Goal: Transaction & Acquisition: Purchase product/service

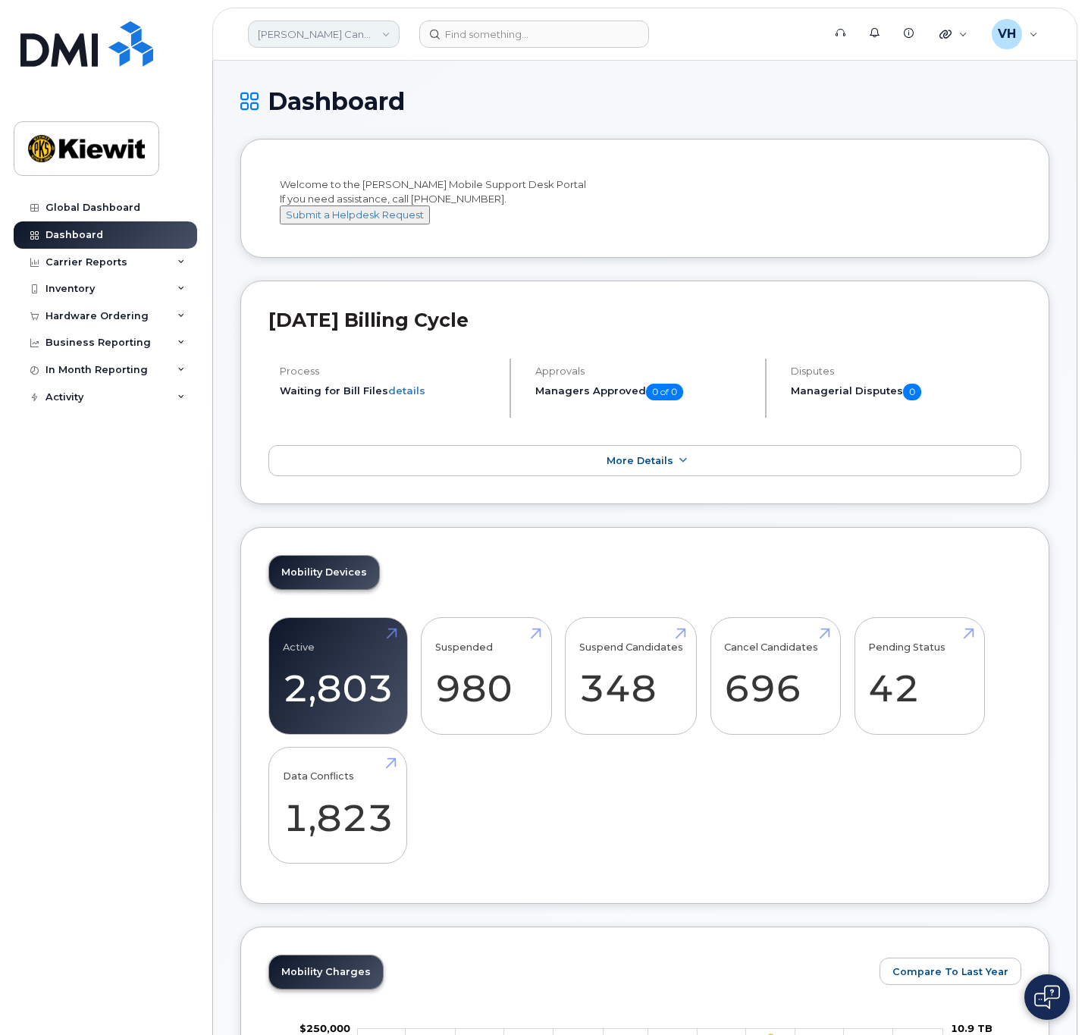
click at [366, 33] on link "Kiewit Canada Inc" at bounding box center [324, 33] width 152 height 27
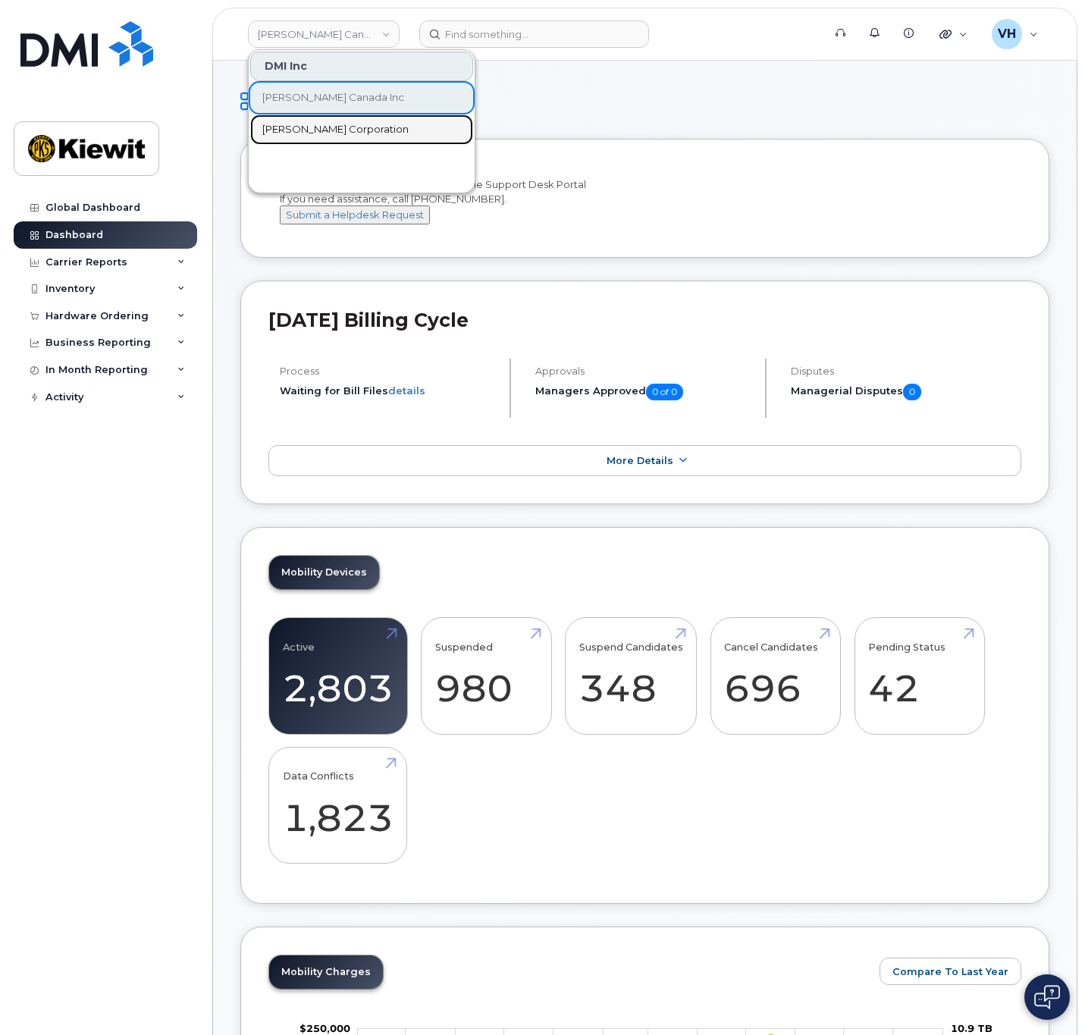
click at [334, 127] on span "[PERSON_NAME] Corporation" at bounding box center [335, 129] width 146 height 15
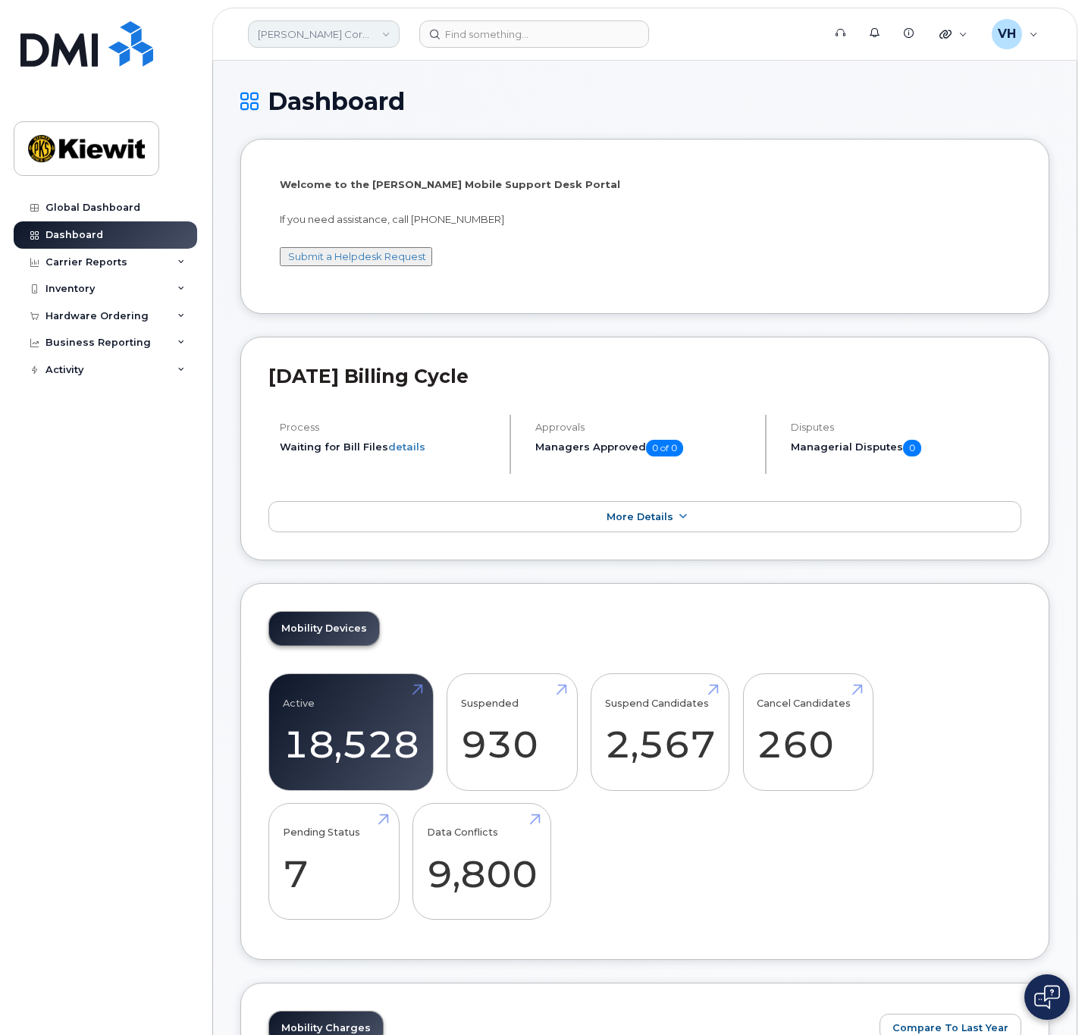
click at [325, 40] on link "[PERSON_NAME] Corporation" at bounding box center [324, 33] width 152 height 27
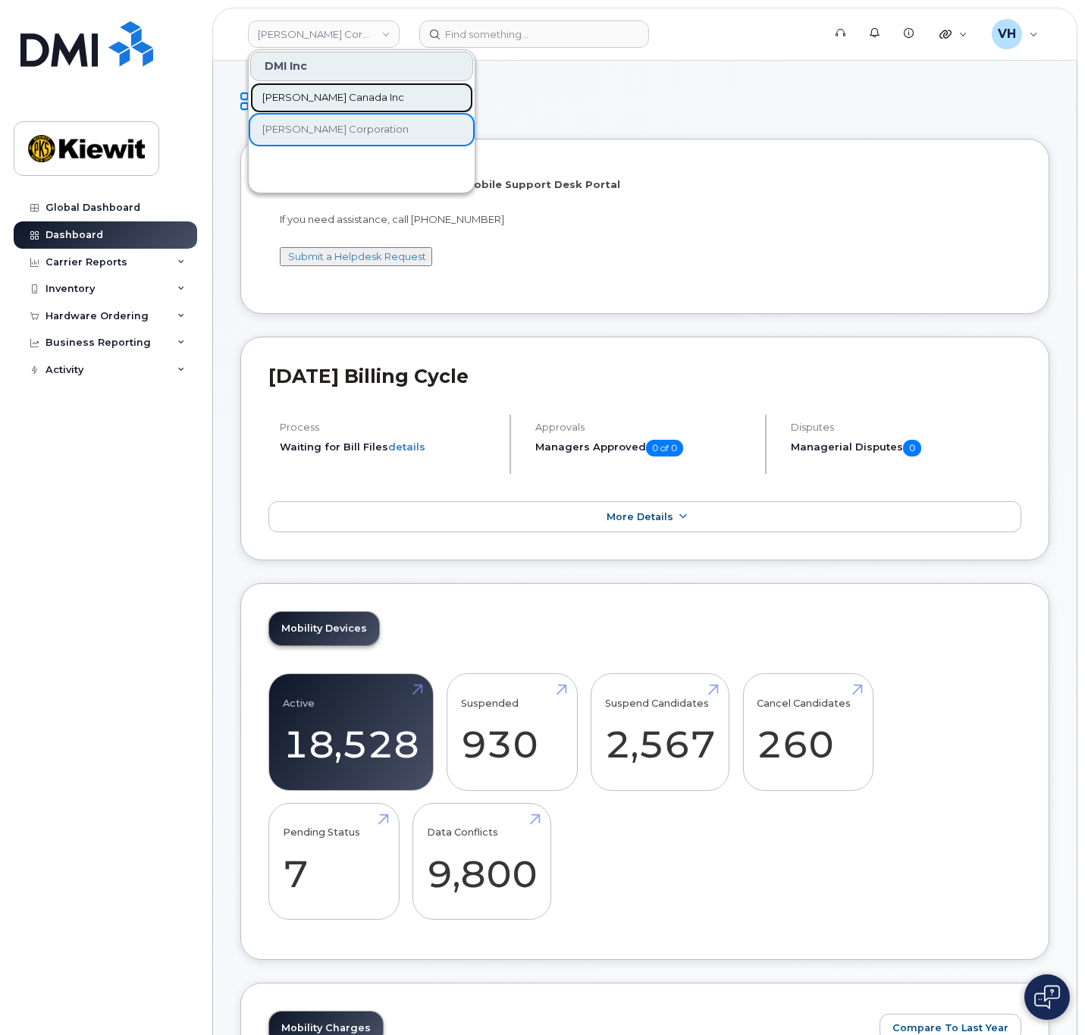
click at [346, 90] on span "Kiewit Canada Inc" at bounding box center [333, 97] width 142 height 15
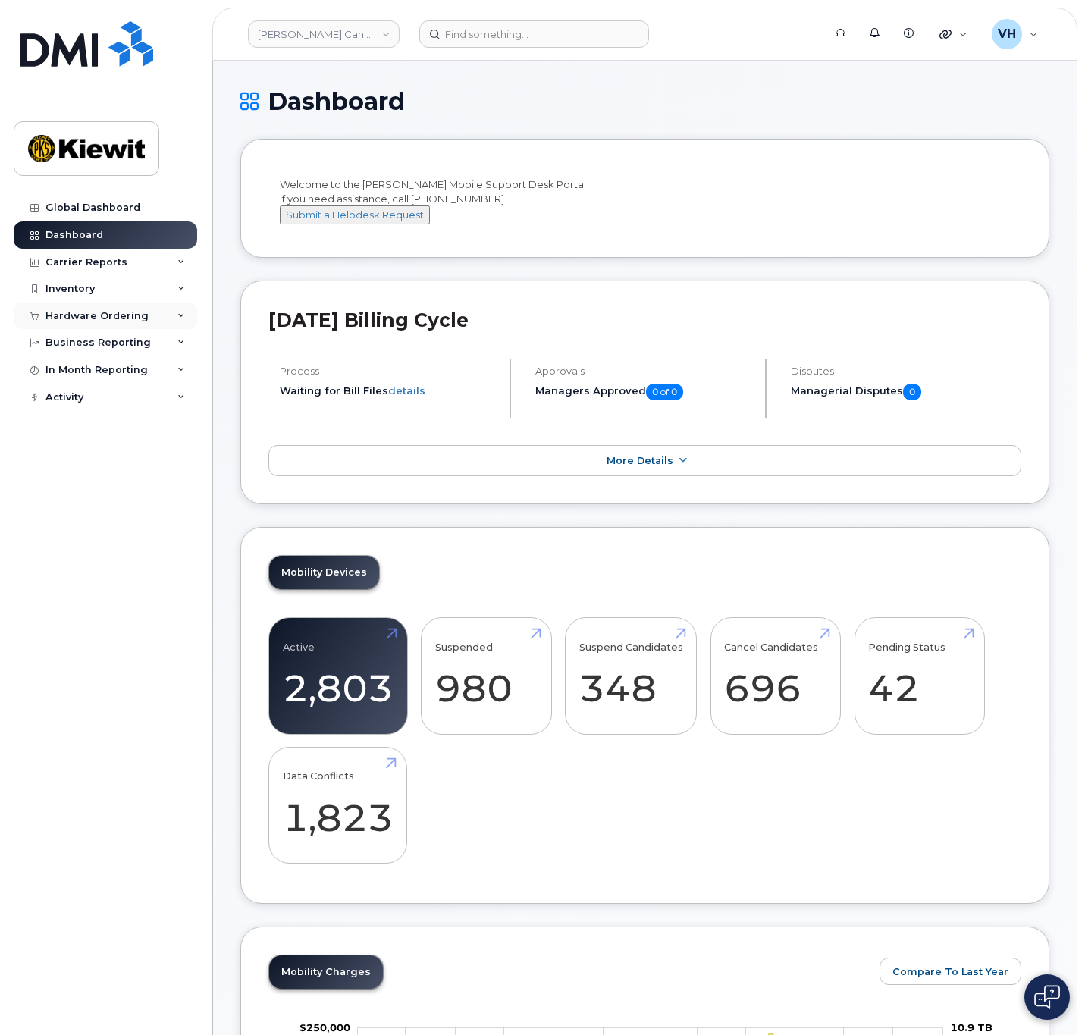
click at [90, 314] on div "Hardware Ordering" at bounding box center [97, 316] width 103 height 12
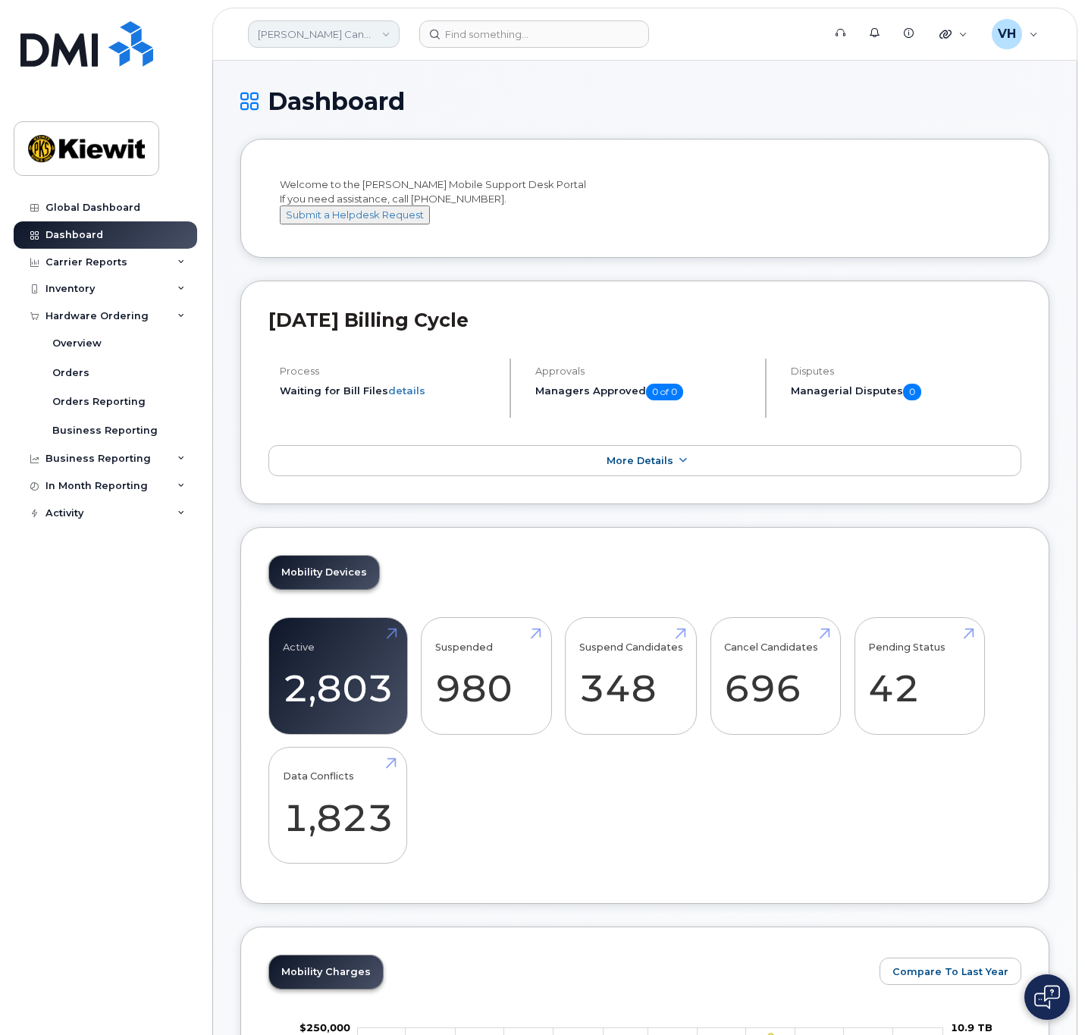
click at [347, 36] on link "[PERSON_NAME] Canada Inc" at bounding box center [324, 33] width 152 height 27
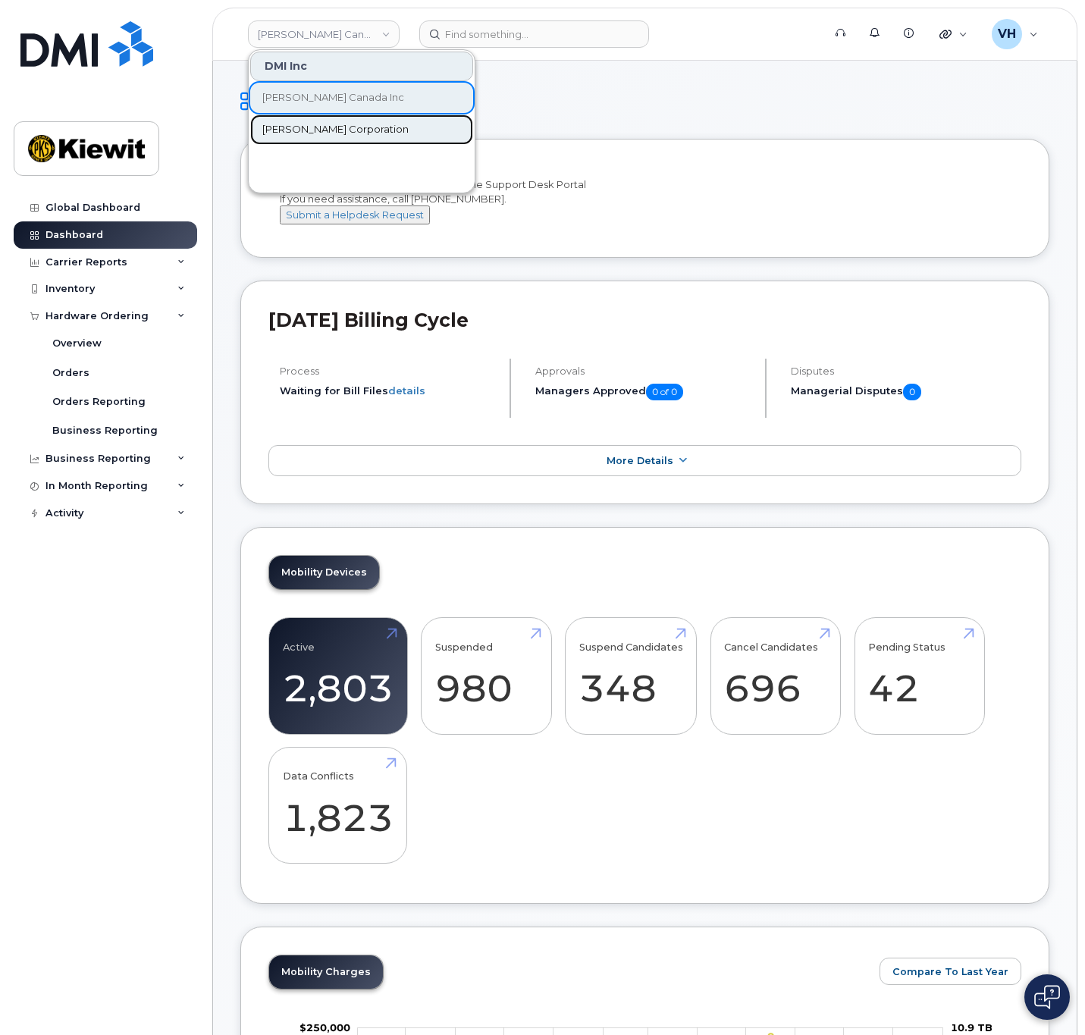
click at [319, 133] on span "[PERSON_NAME] Corporation" at bounding box center [335, 129] width 146 height 15
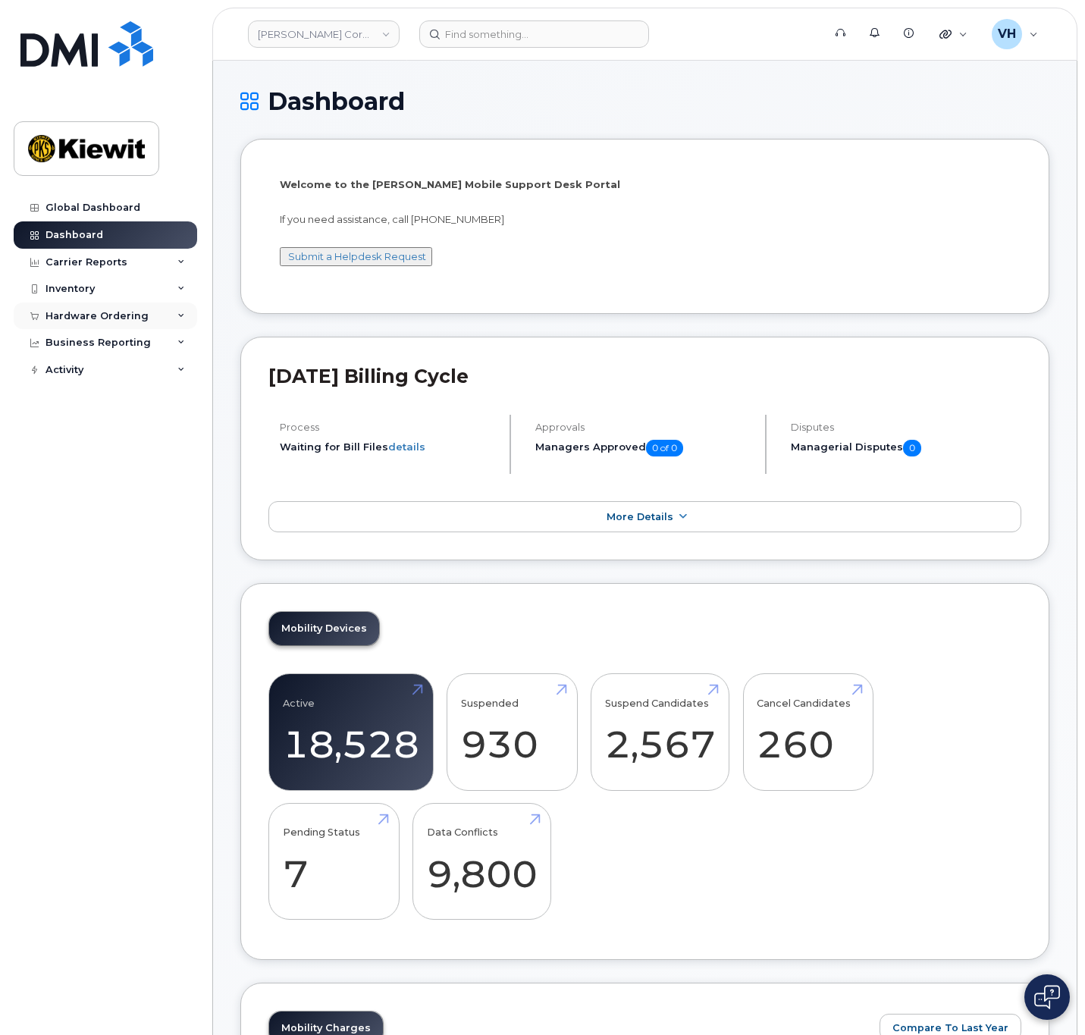
click at [97, 310] on div "Hardware Ordering" at bounding box center [97, 316] width 103 height 12
click at [63, 375] on div "Orders" at bounding box center [70, 373] width 37 height 14
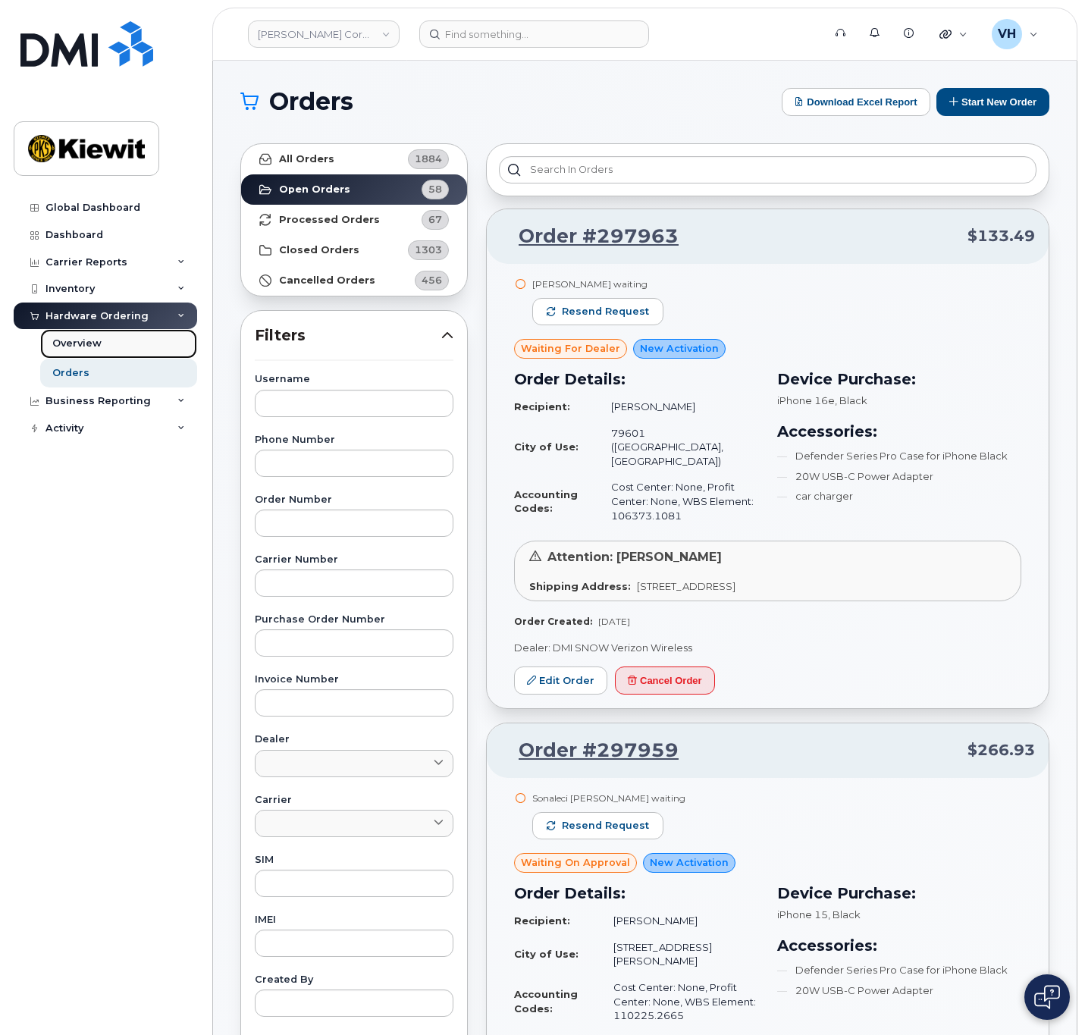
click at [61, 348] on div "Overview" at bounding box center [76, 344] width 49 height 14
click at [66, 372] on div "Orders" at bounding box center [70, 373] width 37 height 14
click at [976, 99] on button "Start New Order" at bounding box center [993, 102] width 113 height 28
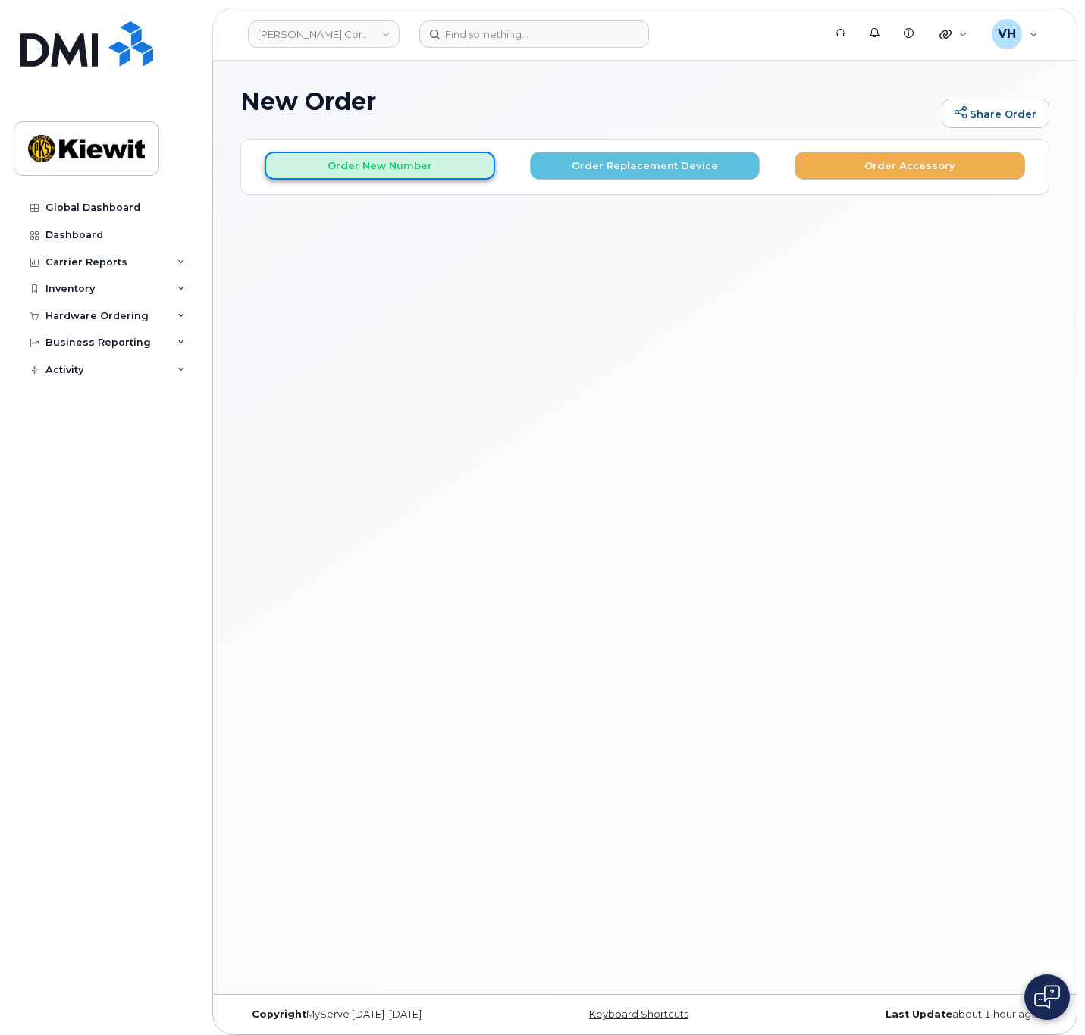
click at [371, 168] on button "Order New Number" at bounding box center [380, 166] width 231 height 28
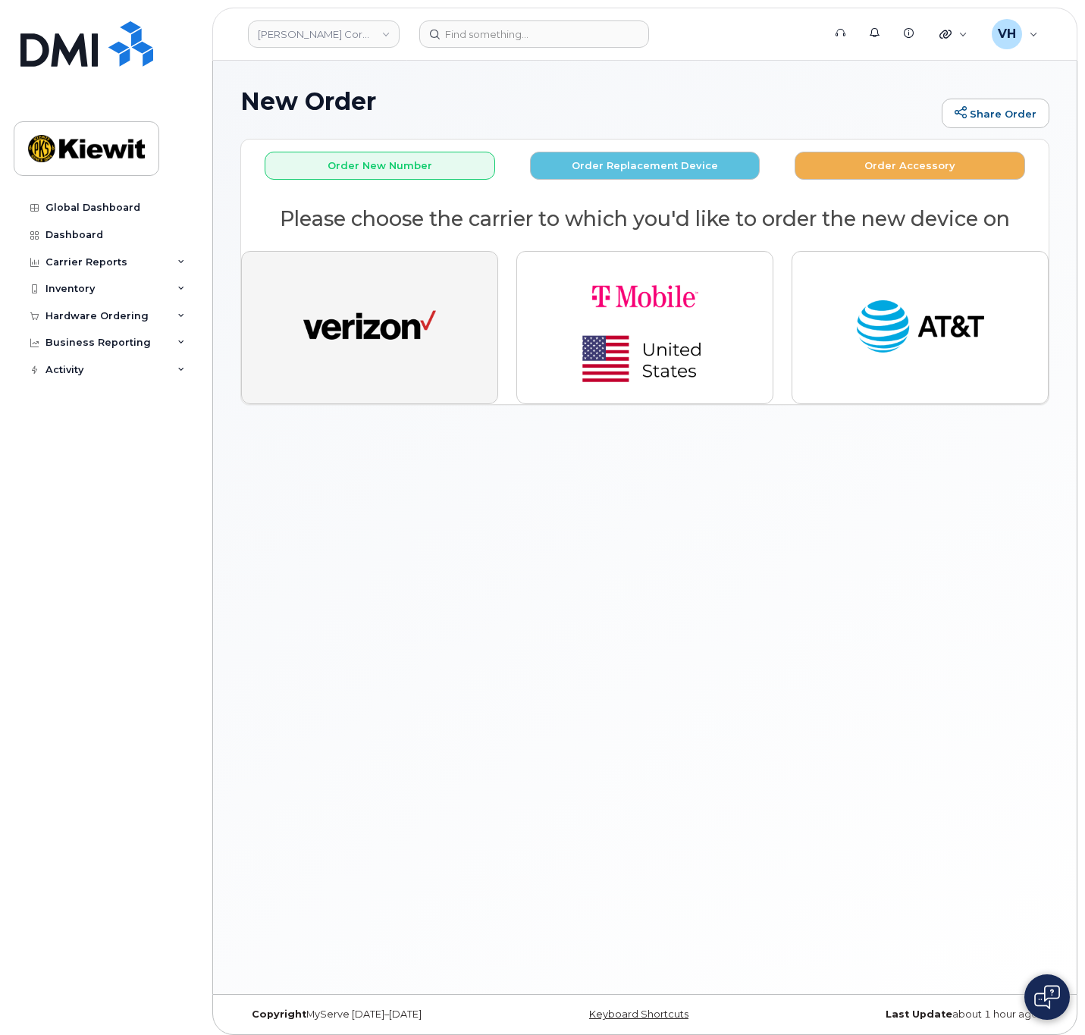
click at [334, 330] on img "button" at bounding box center [369, 327] width 133 height 68
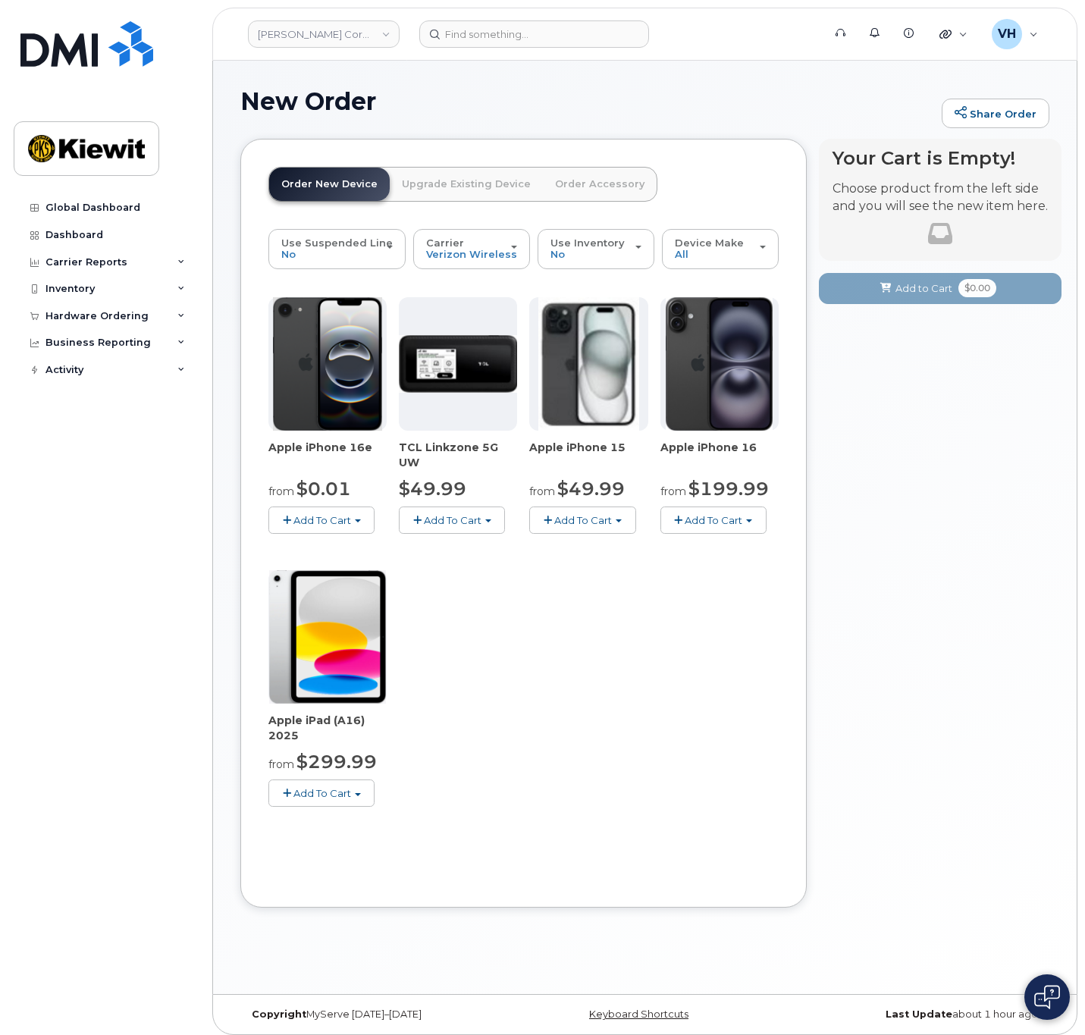
click at [322, 514] on span "Add To Cart" at bounding box center [322, 520] width 58 height 12
click at [319, 548] on link "$0.01 - 2 Year Activation (128GB)" at bounding box center [370, 548] width 196 height 19
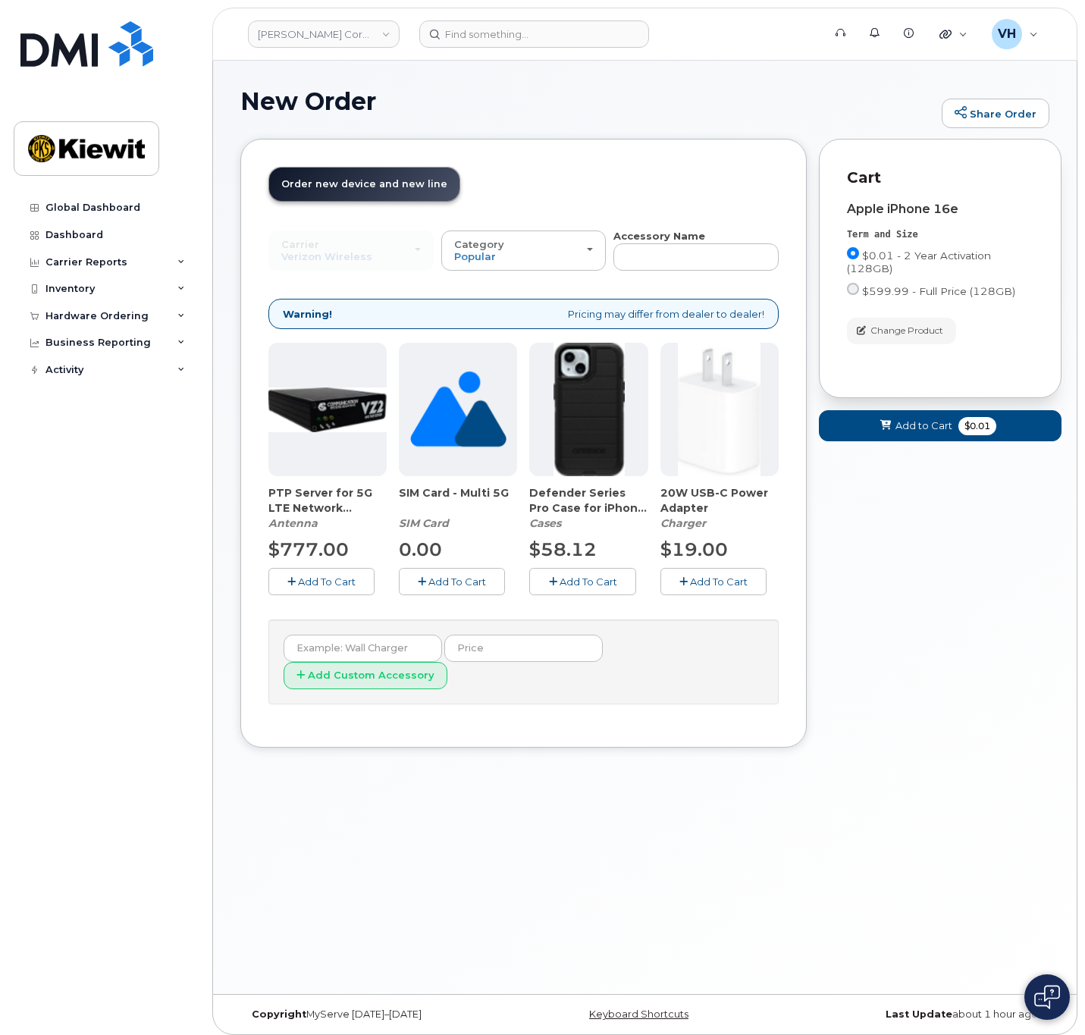
click at [607, 422] on img at bounding box center [589, 409] width 71 height 133
click at [917, 332] on span "Change Product" at bounding box center [907, 331] width 73 height 14
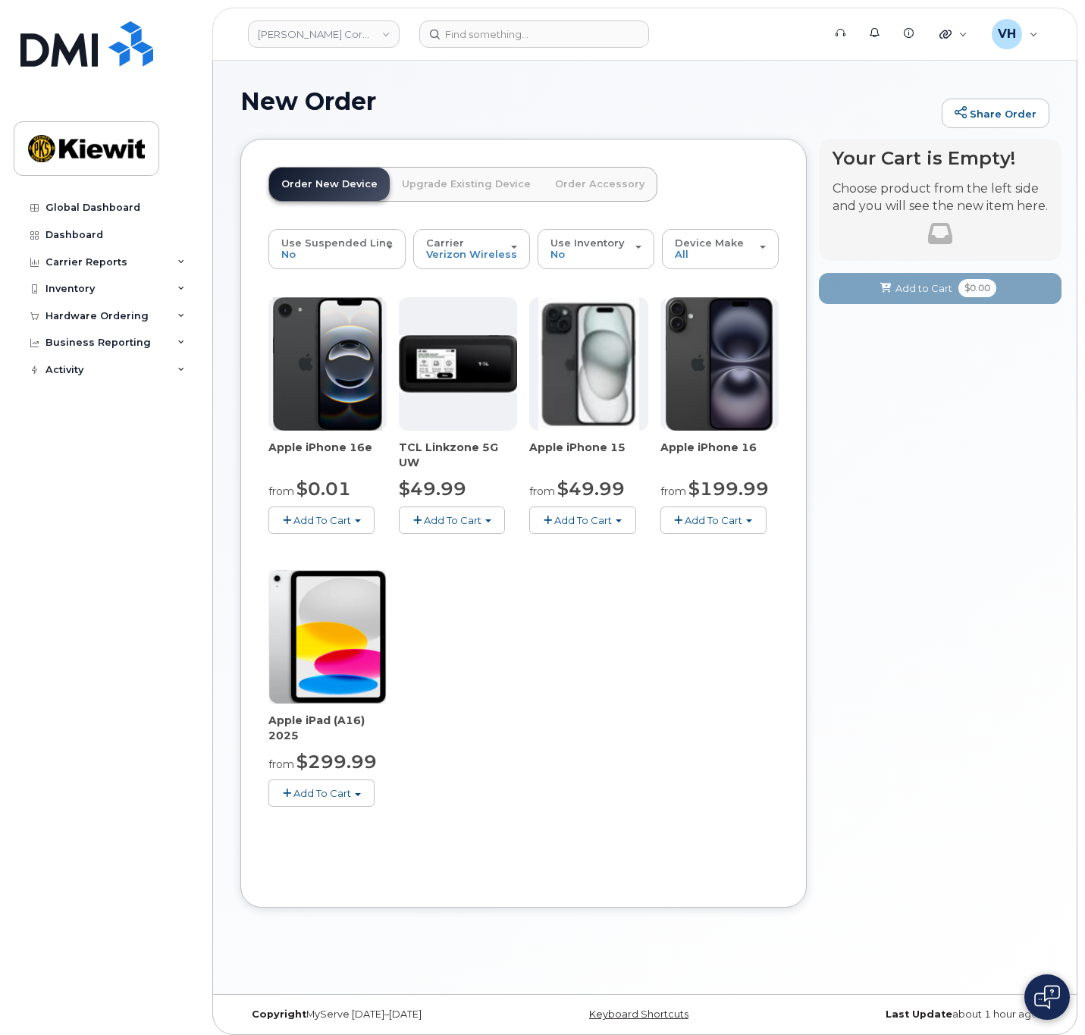
click at [612, 513] on button "Add To Cart" at bounding box center [582, 520] width 106 height 27
click at [601, 542] on link "$49.99 - 2 Year Activation (128GB)" at bounding box center [634, 548] width 202 height 19
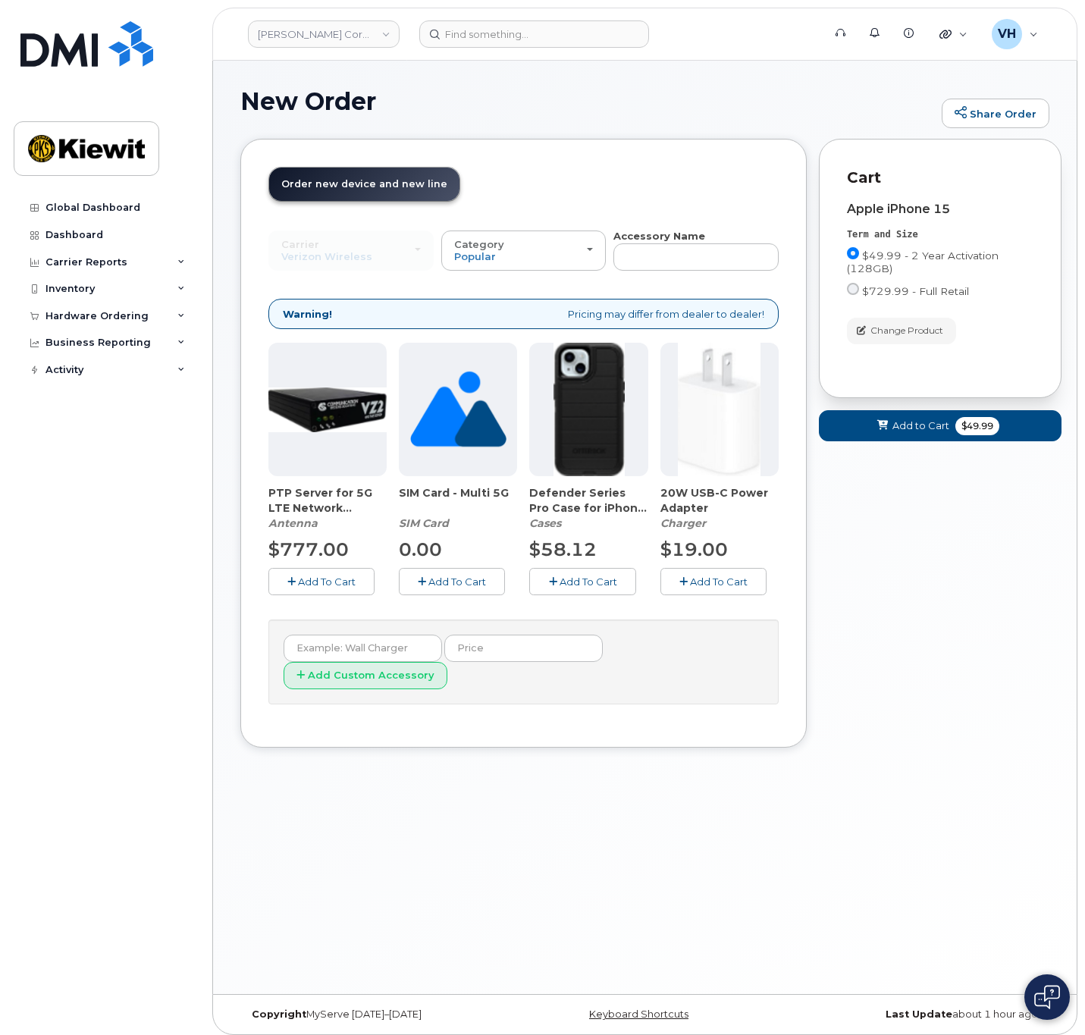
click at [601, 445] on img at bounding box center [589, 409] width 71 height 133
click at [587, 580] on span "Add To Cart" at bounding box center [589, 582] width 58 height 12
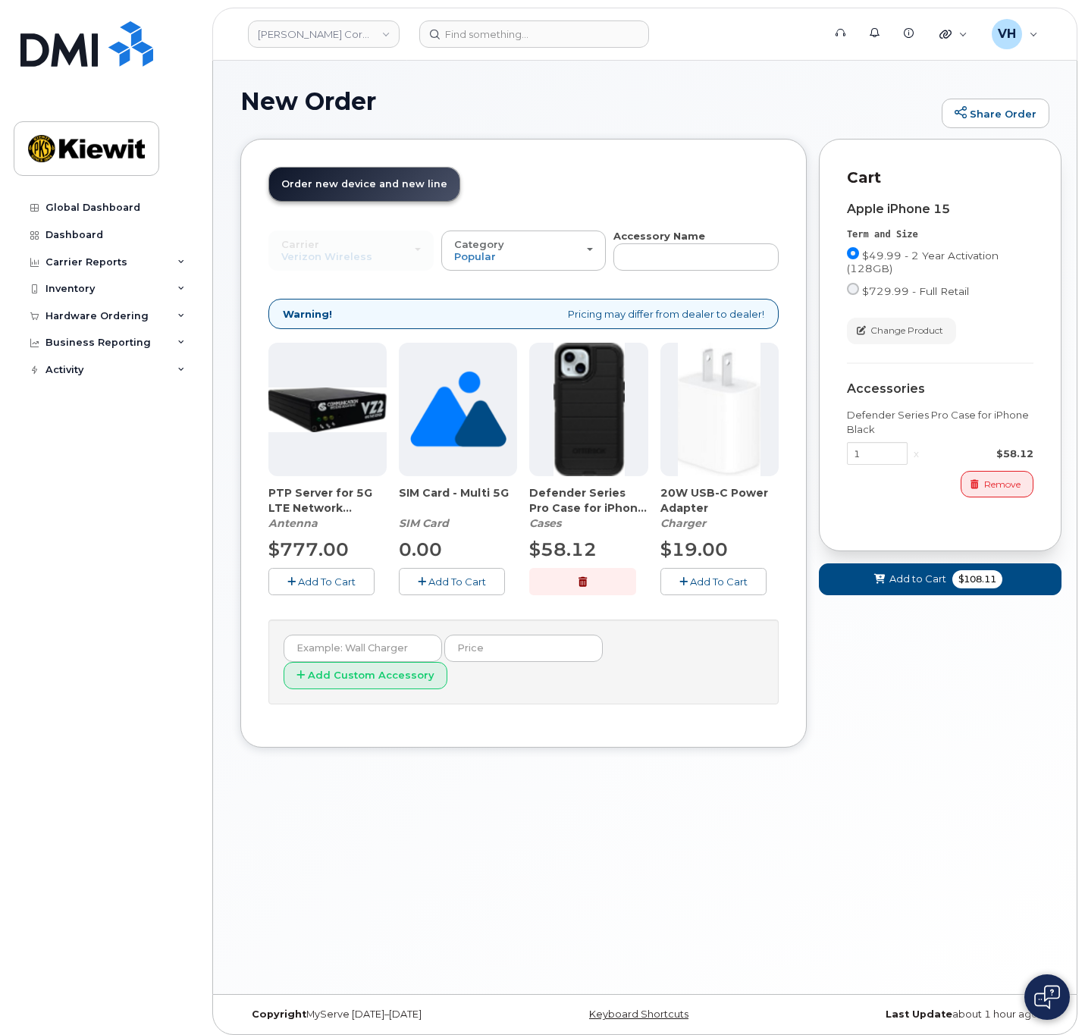
click at [714, 572] on button "Add To Cart" at bounding box center [714, 581] width 106 height 27
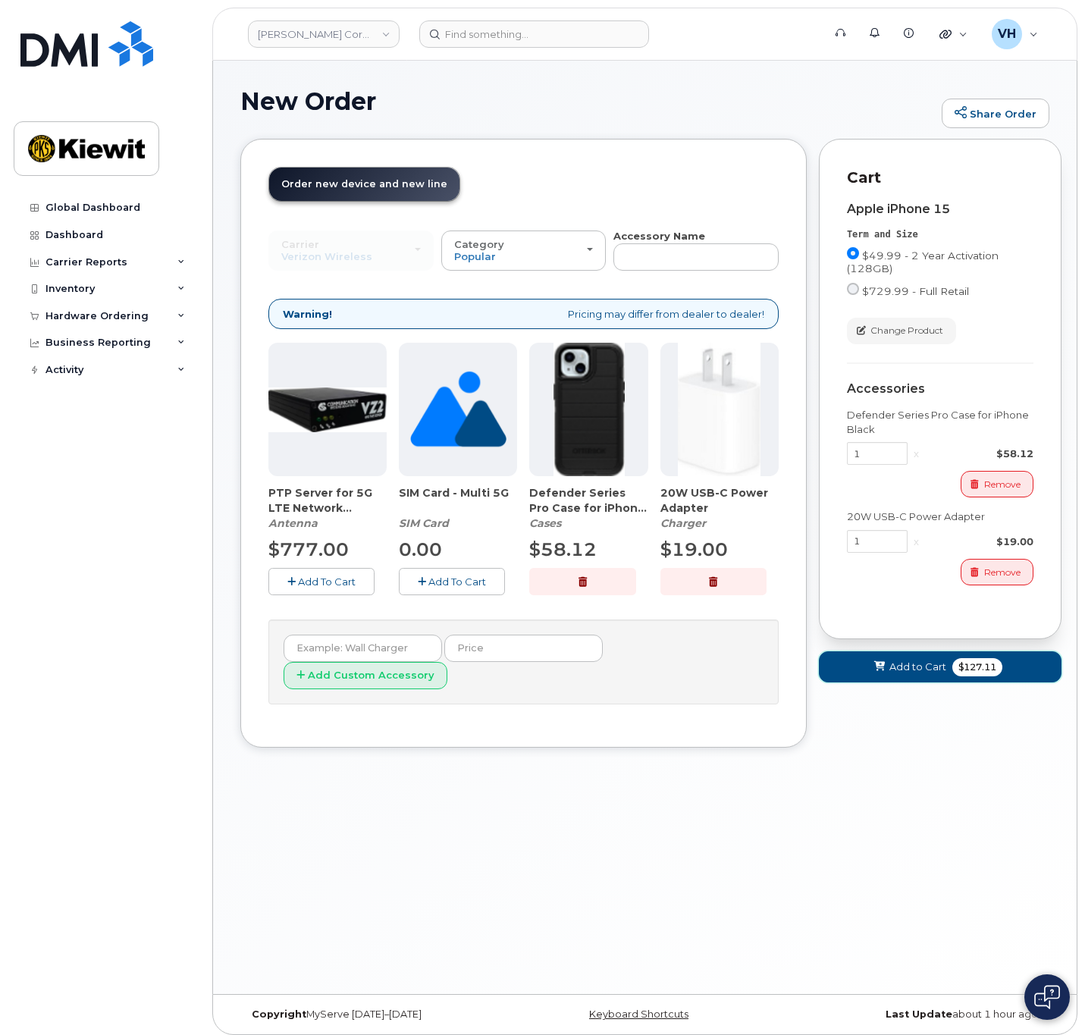
click at [924, 664] on span "Add to Cart" at bounding box center [918, 667] width 57 height 14
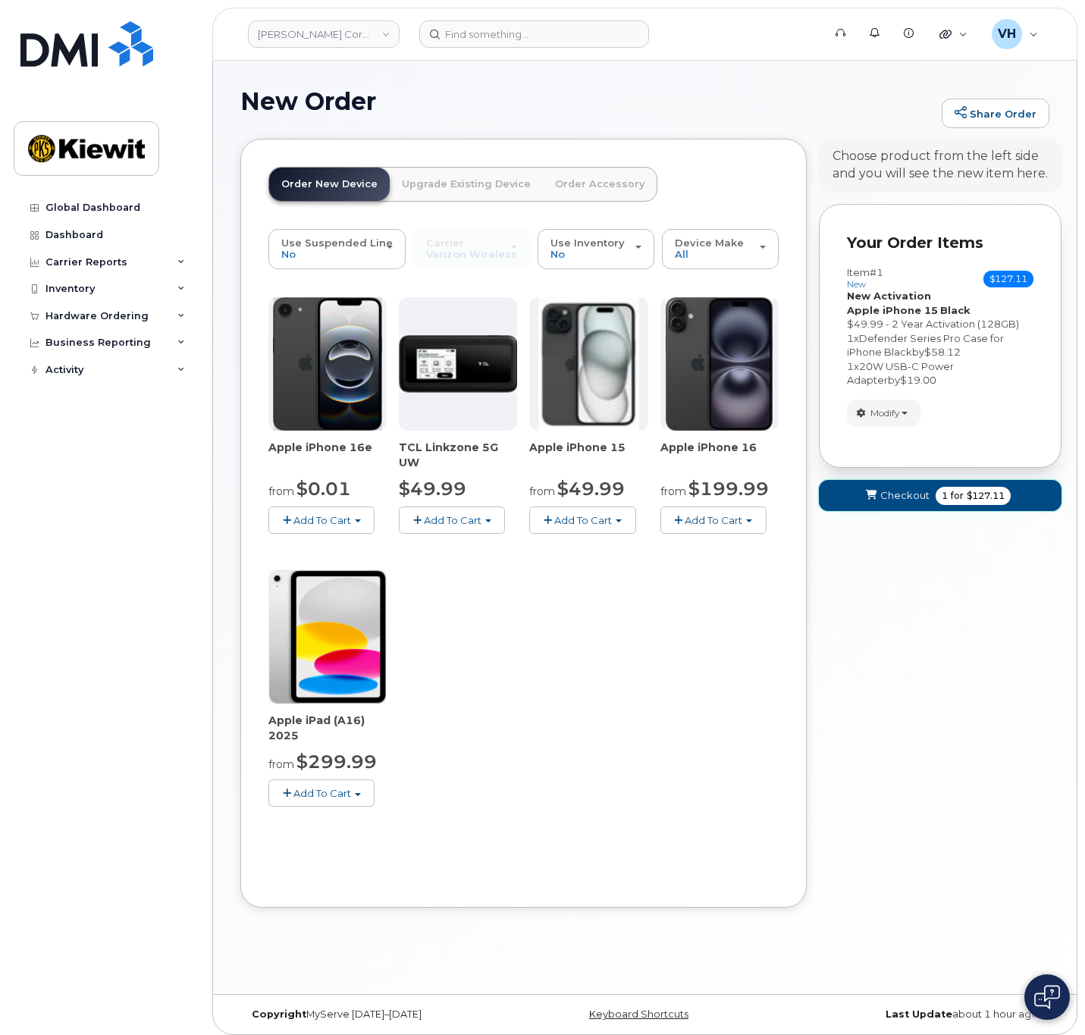
click at [924, 485] on button "Checkout 1 for $127.11" at bounding box center [940, 495] width 243 height 31
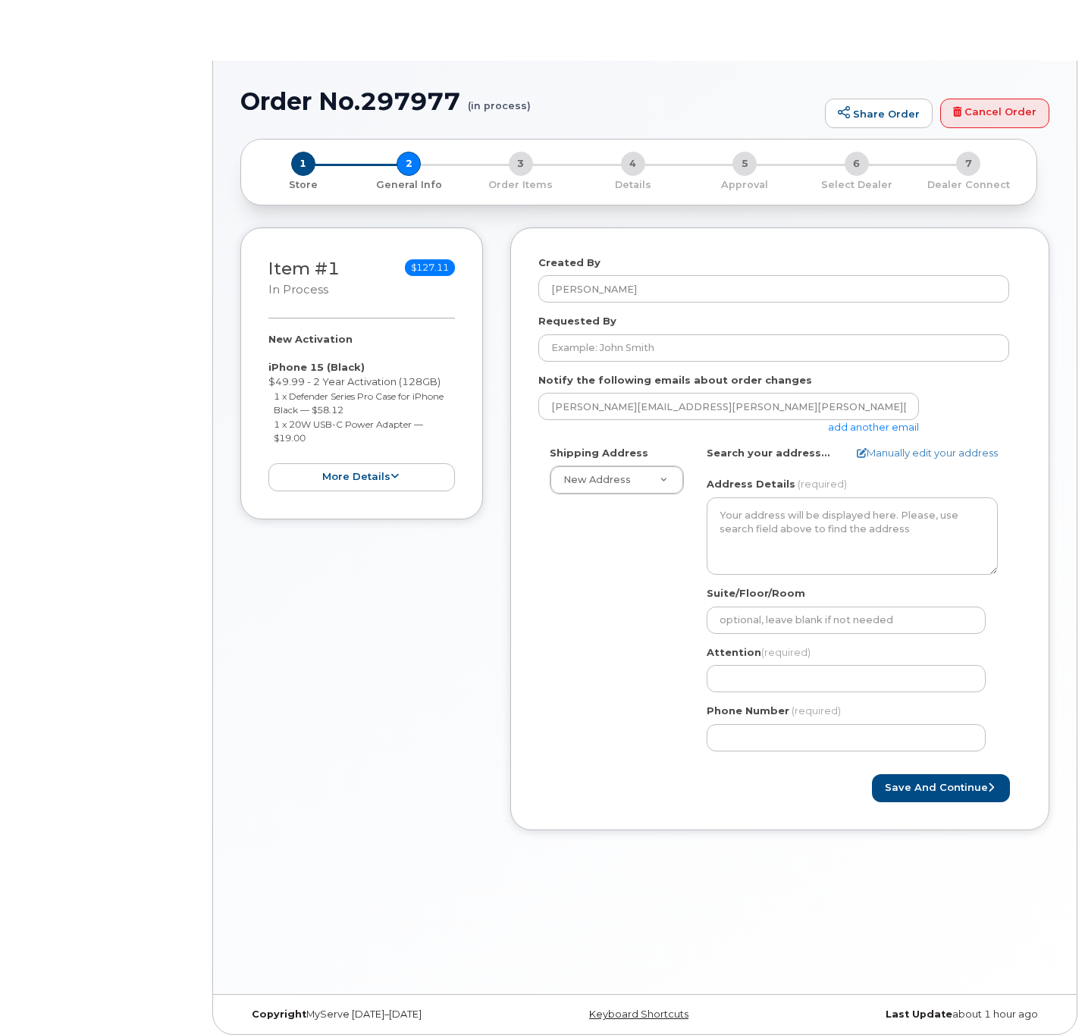
select select
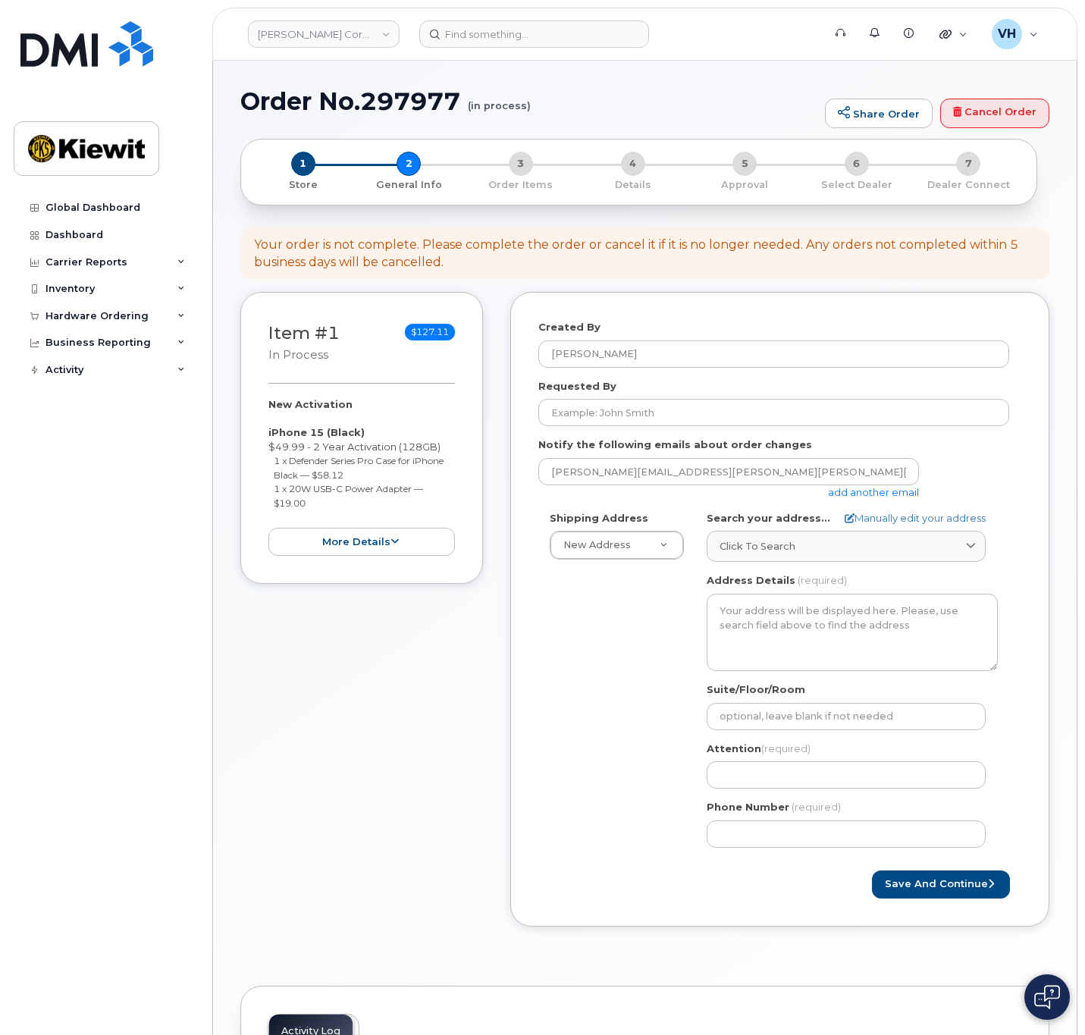
click at [867, 490] on link "add another email" at bounding box center [873, 492] width 91 height 12
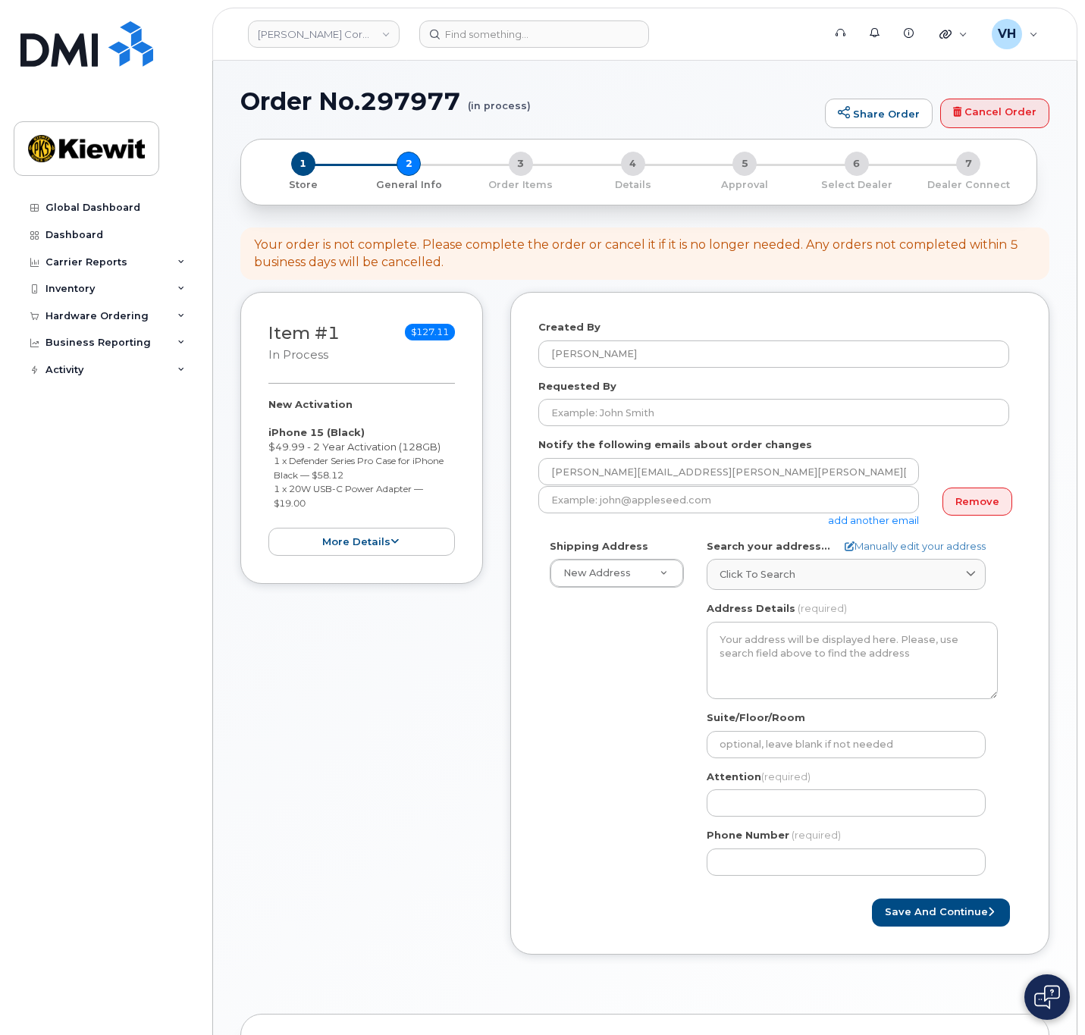
drag, startPoint x: 873, startPoint y: 522, endPoint x: 837, endPoint y: 513, distance: 37.0
click at [873, 522] on link "add another email" at bounding box center [873, 520] width 91 height 12
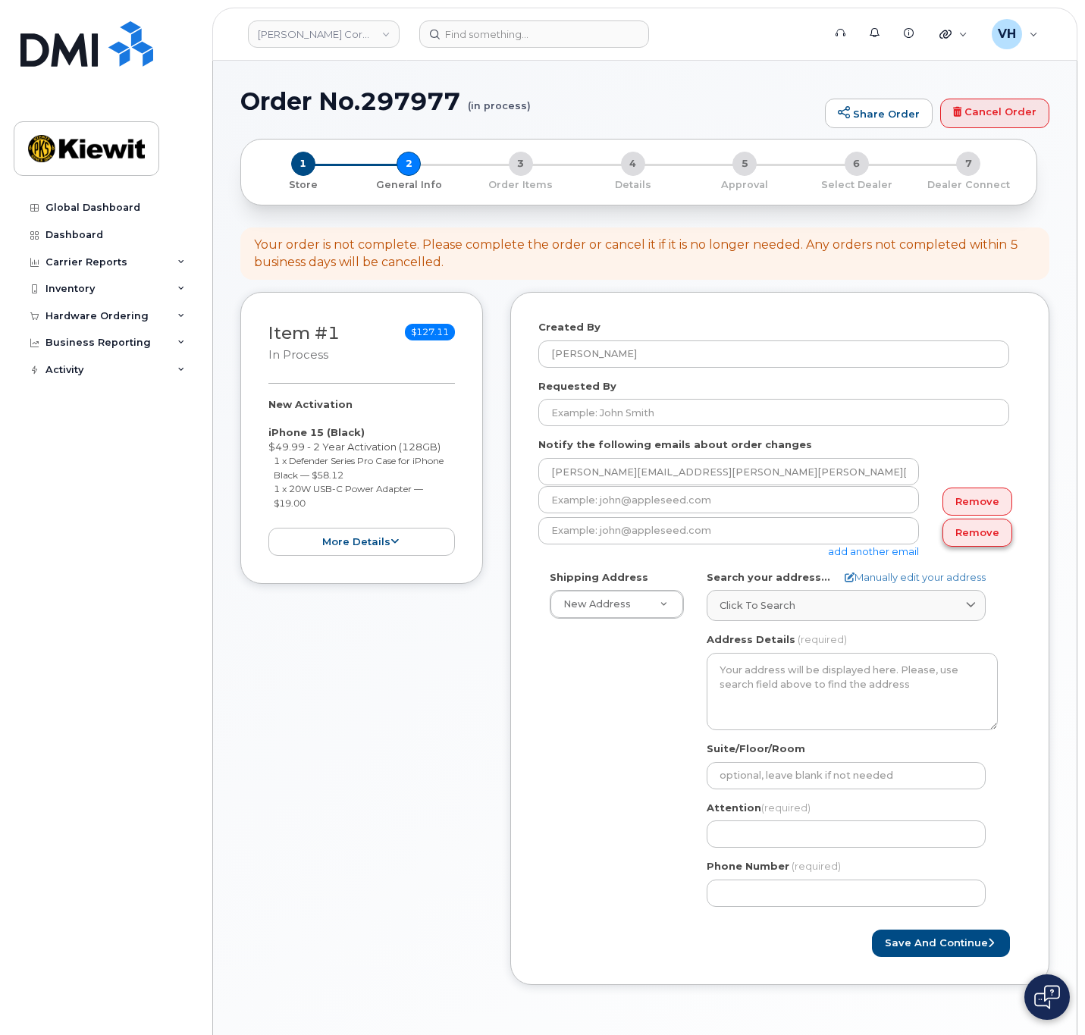
click at [989, 527] on link "Remove" at bounding box center [978, 533] width 70 height 28
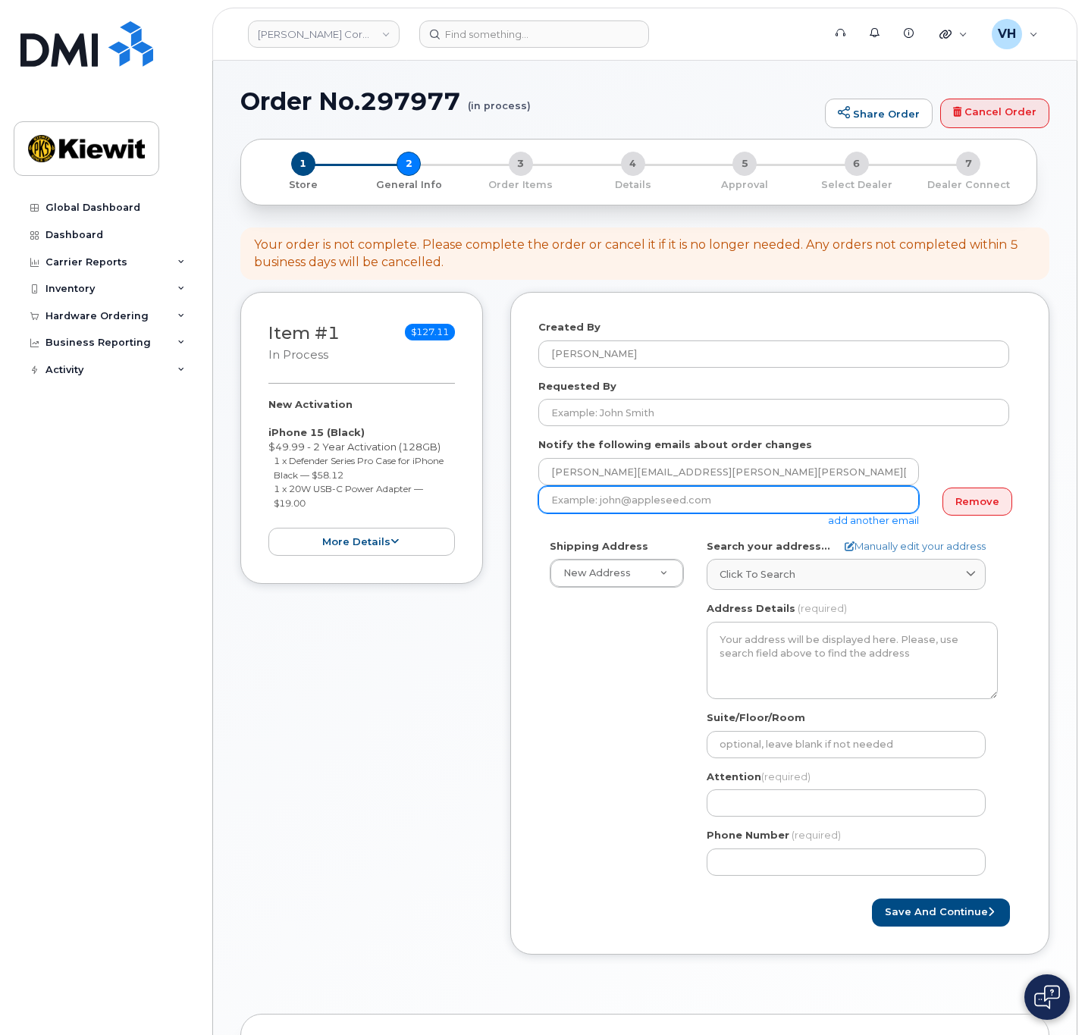
click at [730, 497] on input "email" at bounding box center [728, 499] width 381 height 27
paste input "[PERSON_NAME][EMAIL_ADDRESS][PERSON_NAME][DOMAIN_NAME]"
type input "[PERSON_NAME][EMAIL_ADDRESS][PERSON_NAME][DOMAIN_NAME]"
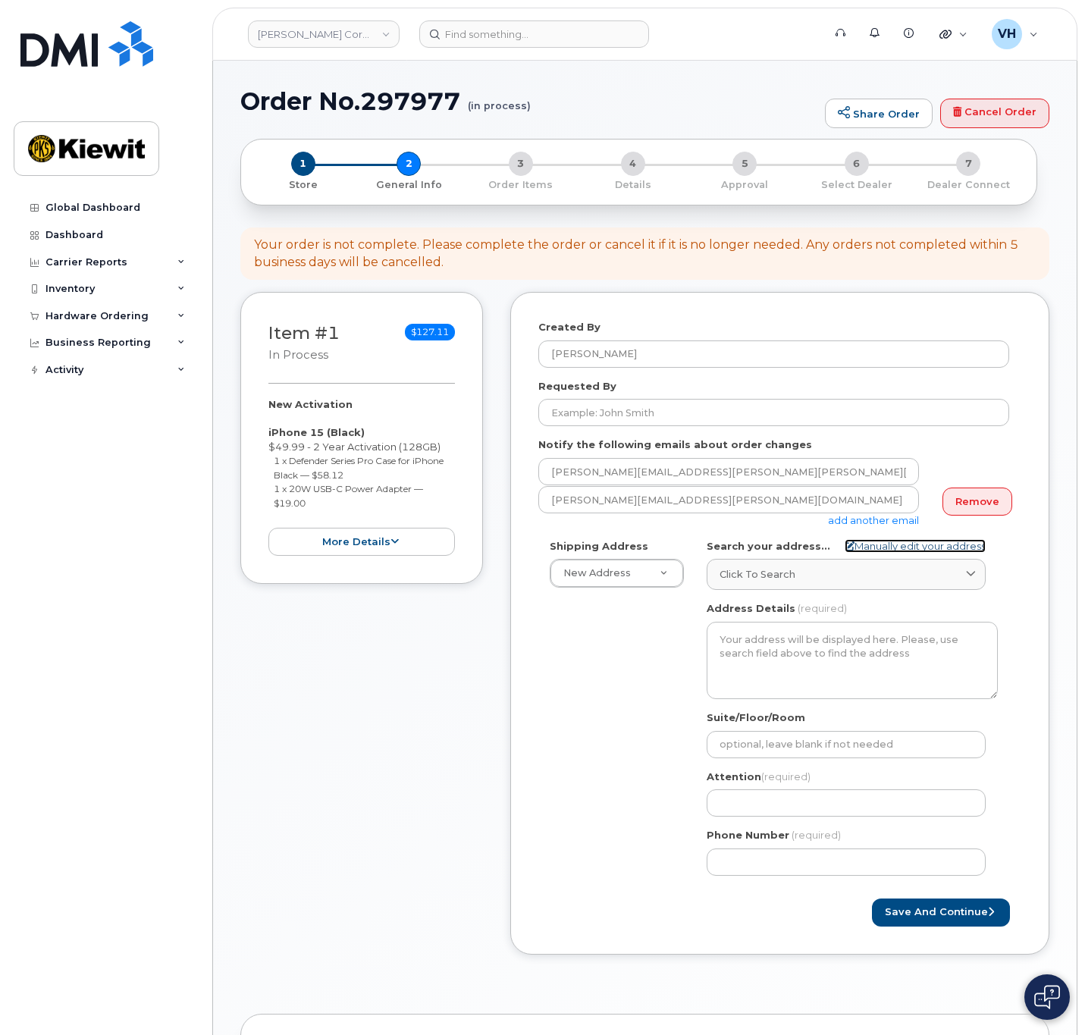
click at [906, 544] on link "Manually edit your address" at bounding box center [915, 546] width 141 height 14
select select
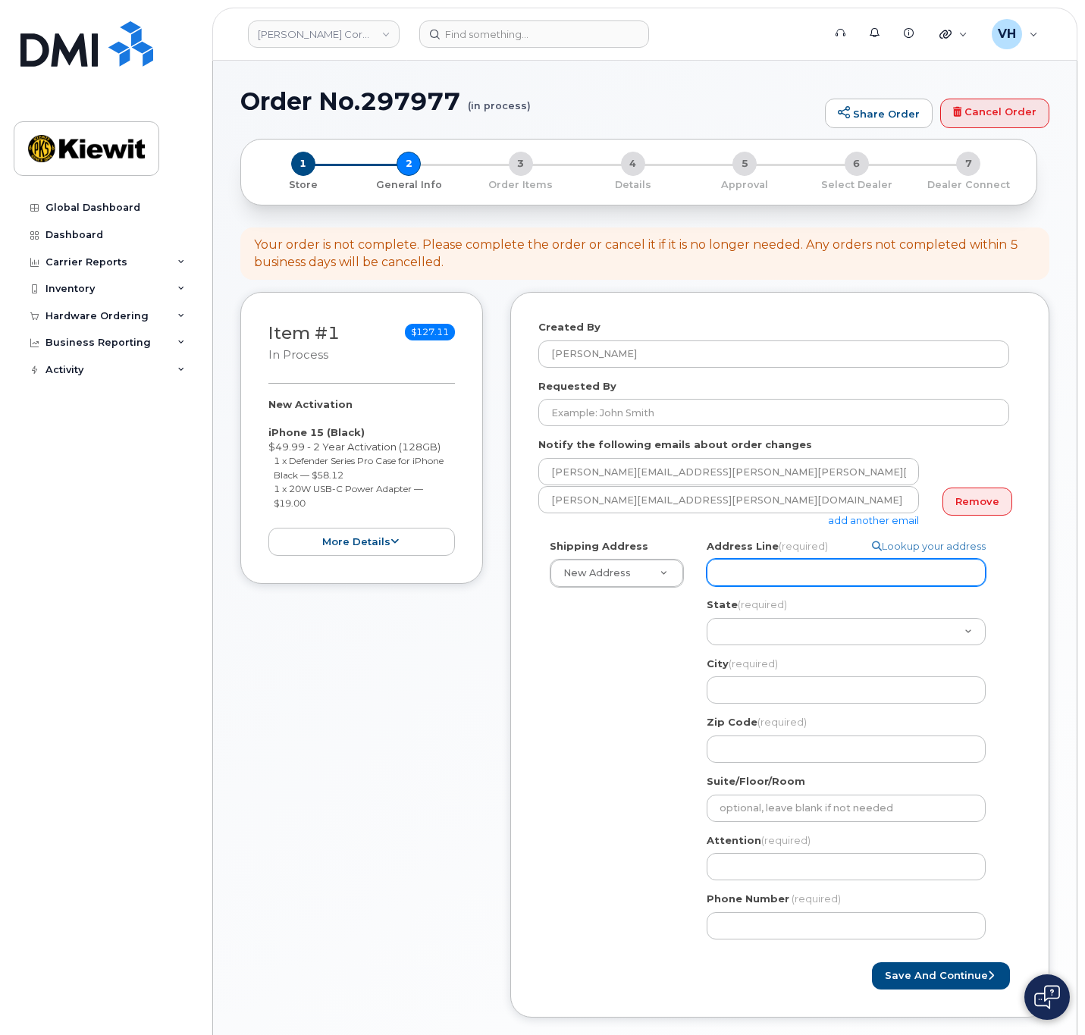
click at [758, 575] on input "Address Line (required)" at bounding box center [846, 572] width 279 height 27
paste input "10055 Trainstation Circle"
type input "10055 Trainstation Circle"
select select
type input "10055 Trainstation Circle"
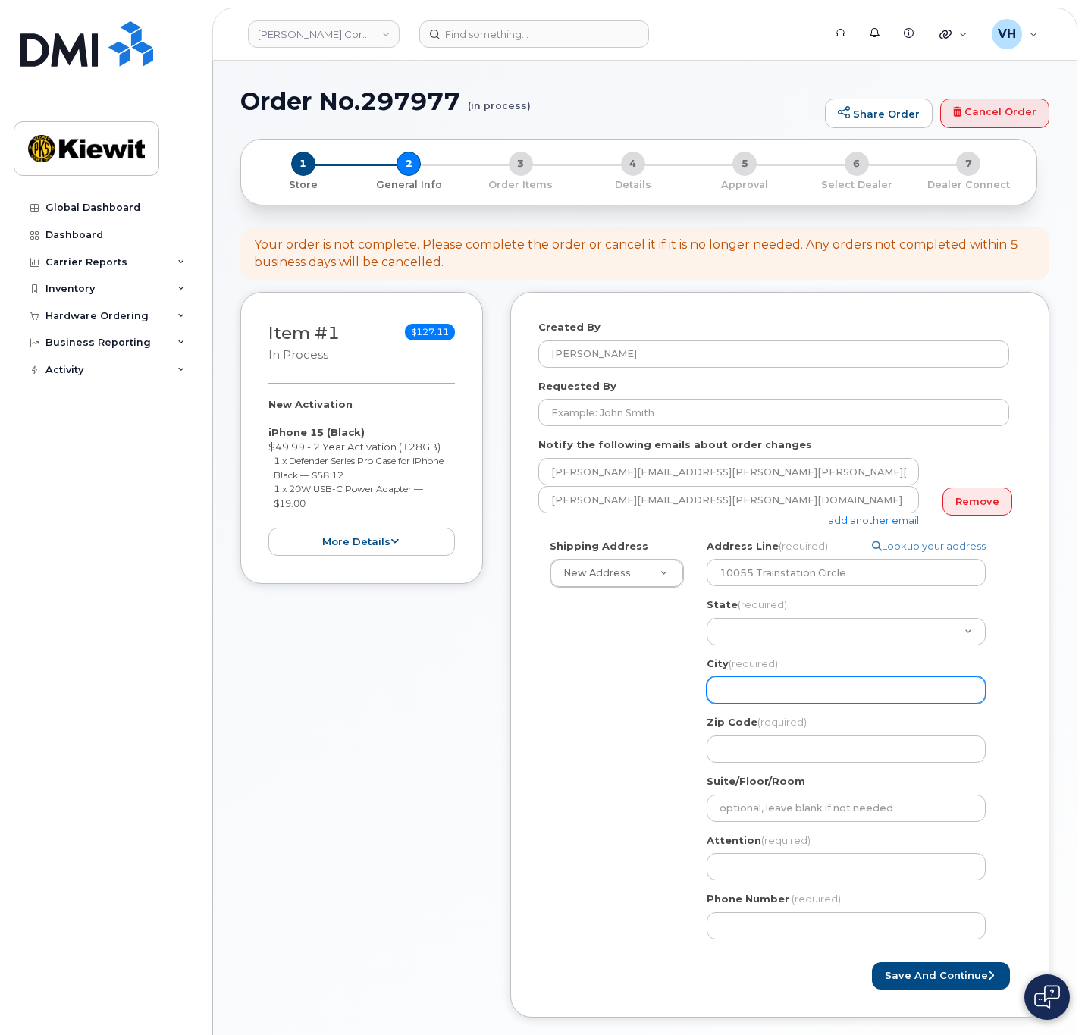
click at [776, 682] on input "City (required)" at bounding box center [846, 689] width 279 height 27
paste input "Lone Tree"
select select
type input "Lone Tree"
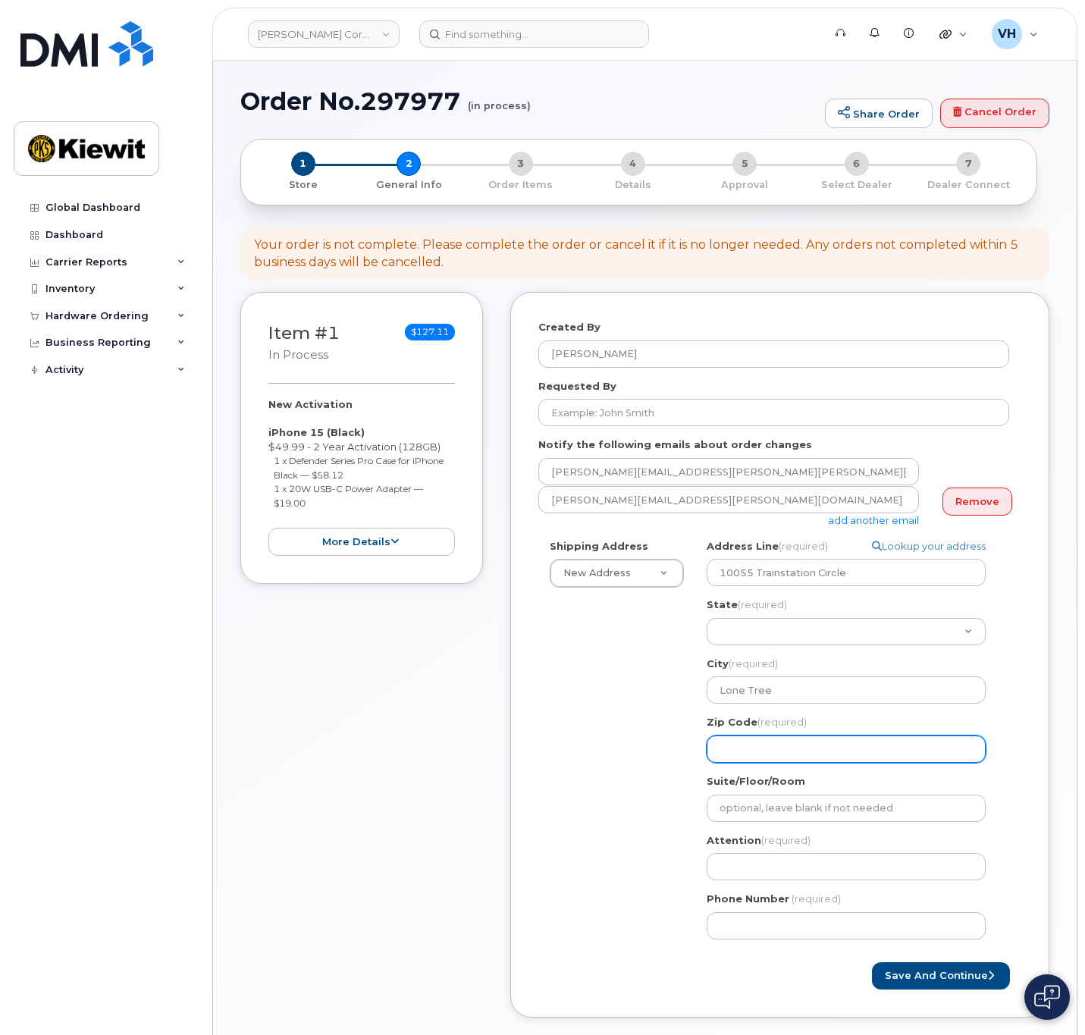
click at [760, 742] on input "Zip Code (required)" at bounding box center [846, 749] width 279 height 27
paste input "80124"
select select
type input "80124"
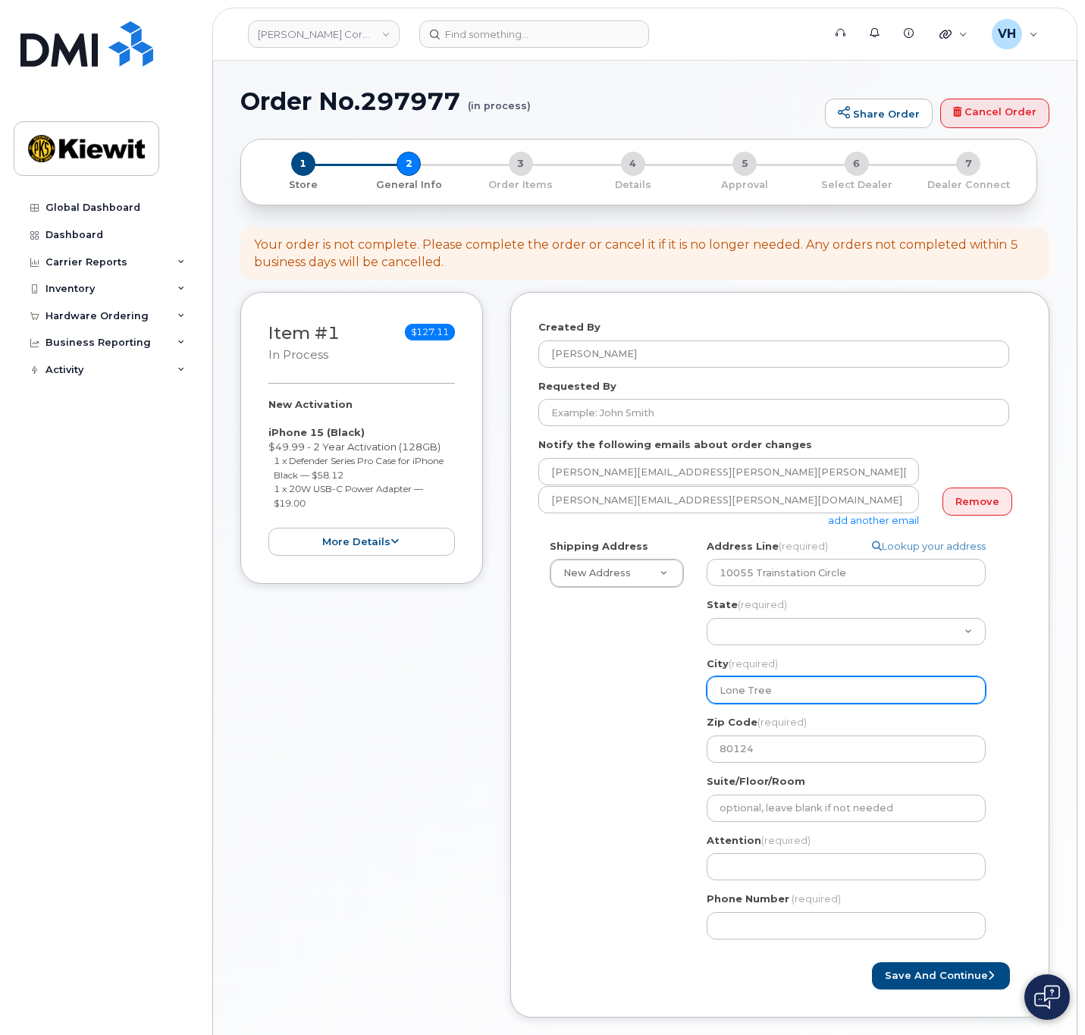
click at [755, 695] on input "Lone Tree" at bounding box center [846, 689] width 279 height 27
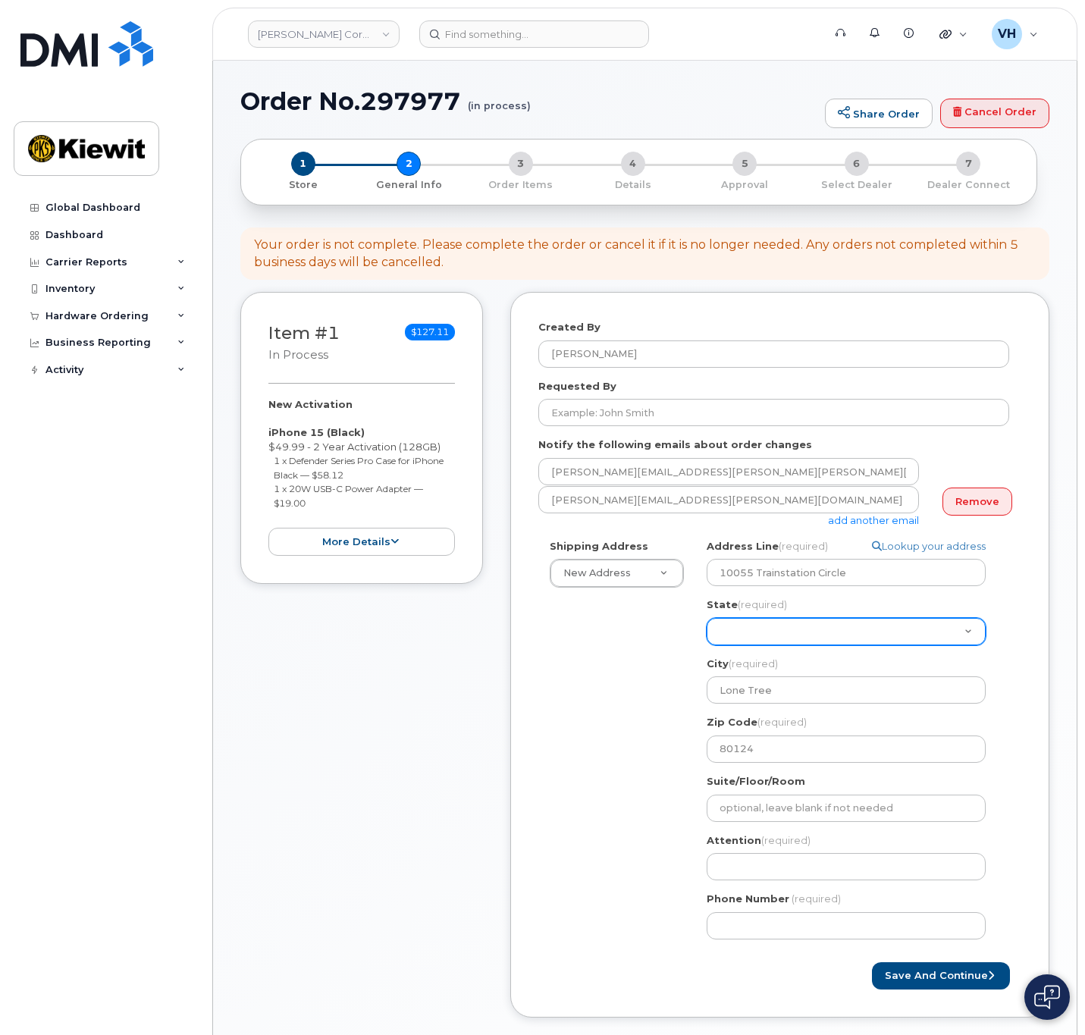
click at [765, 636] on select "Alabama Alaska American Samoa Arizona Arkansas California Colorado Connecticut …" at bounding box center [846, 631] width 279 height 27
select select "CO"
click at [707, 618] on select "Alabama Alaska American Samoa Arizona Arkansas California Colorado Connecticut …" at bounding box center [846, 631] width 279 height 27
select select
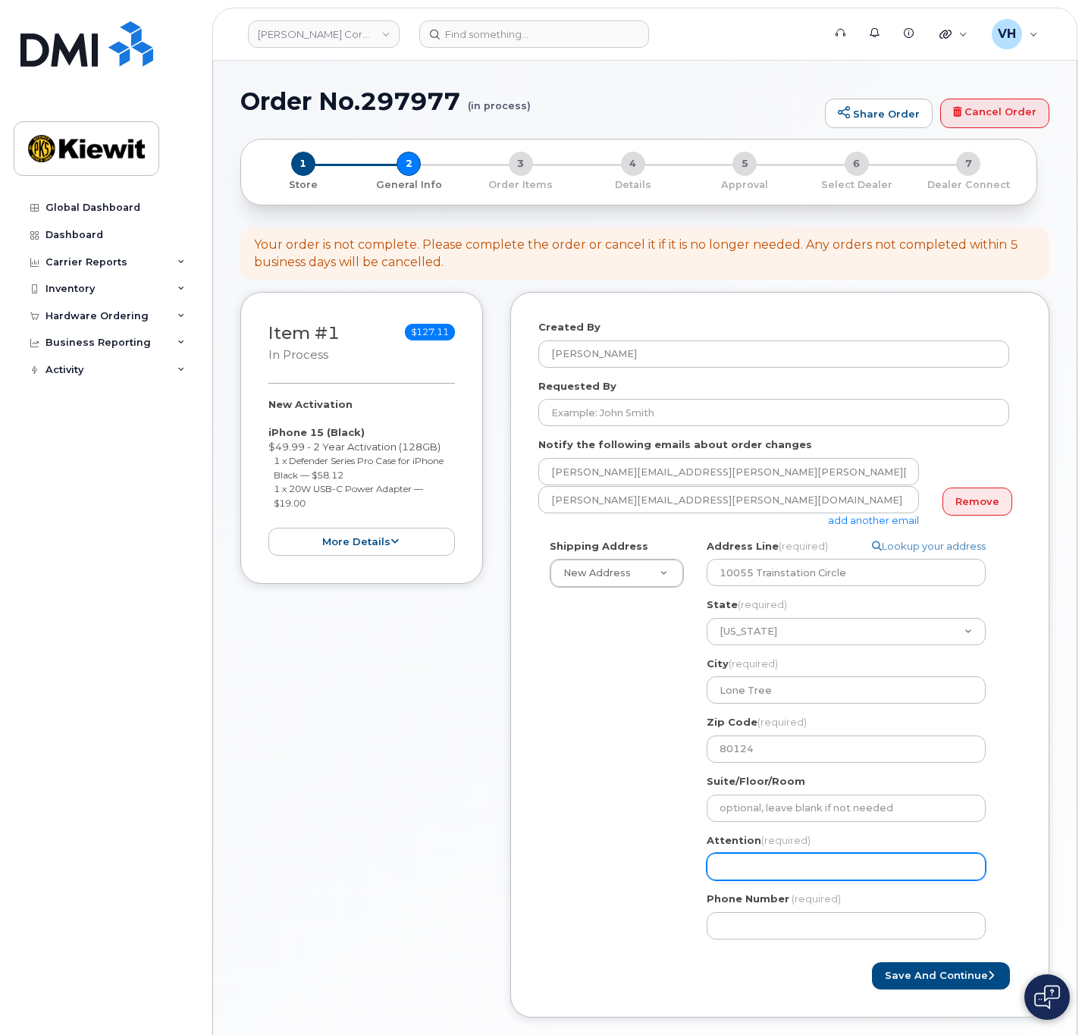
drag, startPoint x: 755, startPoint y: 866, endPoint x: 767, endPoint y: 868, distance: 12.3
click at [755, 866] on input "Attention (required)" at bounding box center [846, 866] width 279 height 27
click at [866, 878] on input "Attention (required)" at bounding box center [846, 866] width 279 height 27
paste input "Adam.Cleveland"
type input "Adam.Cleveland"
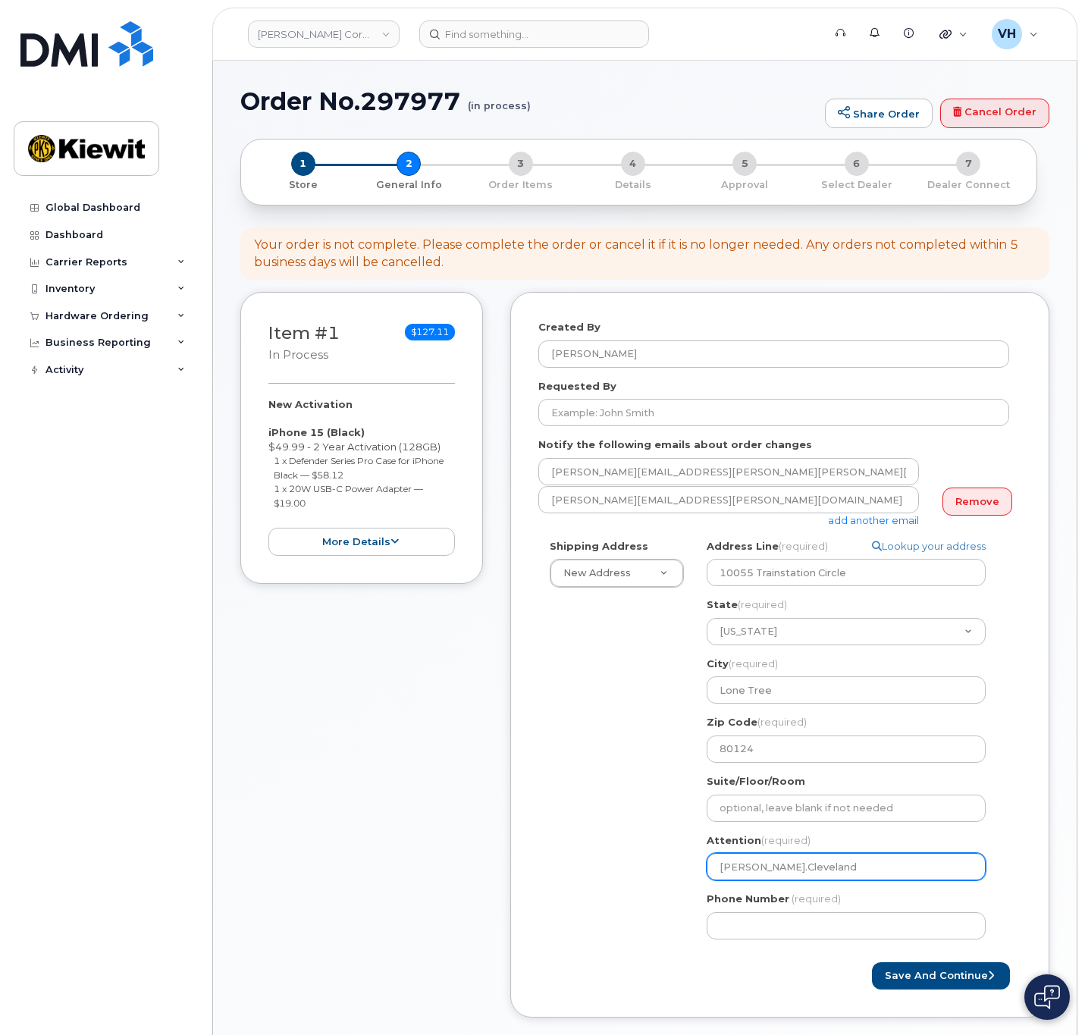
click at [748, 871] on input "Adam.Cleveland" at bounding box center [846, 866] width 279 height 27
select select
type input "AdamCleveland"
select select
type input "Adam Cleveland"
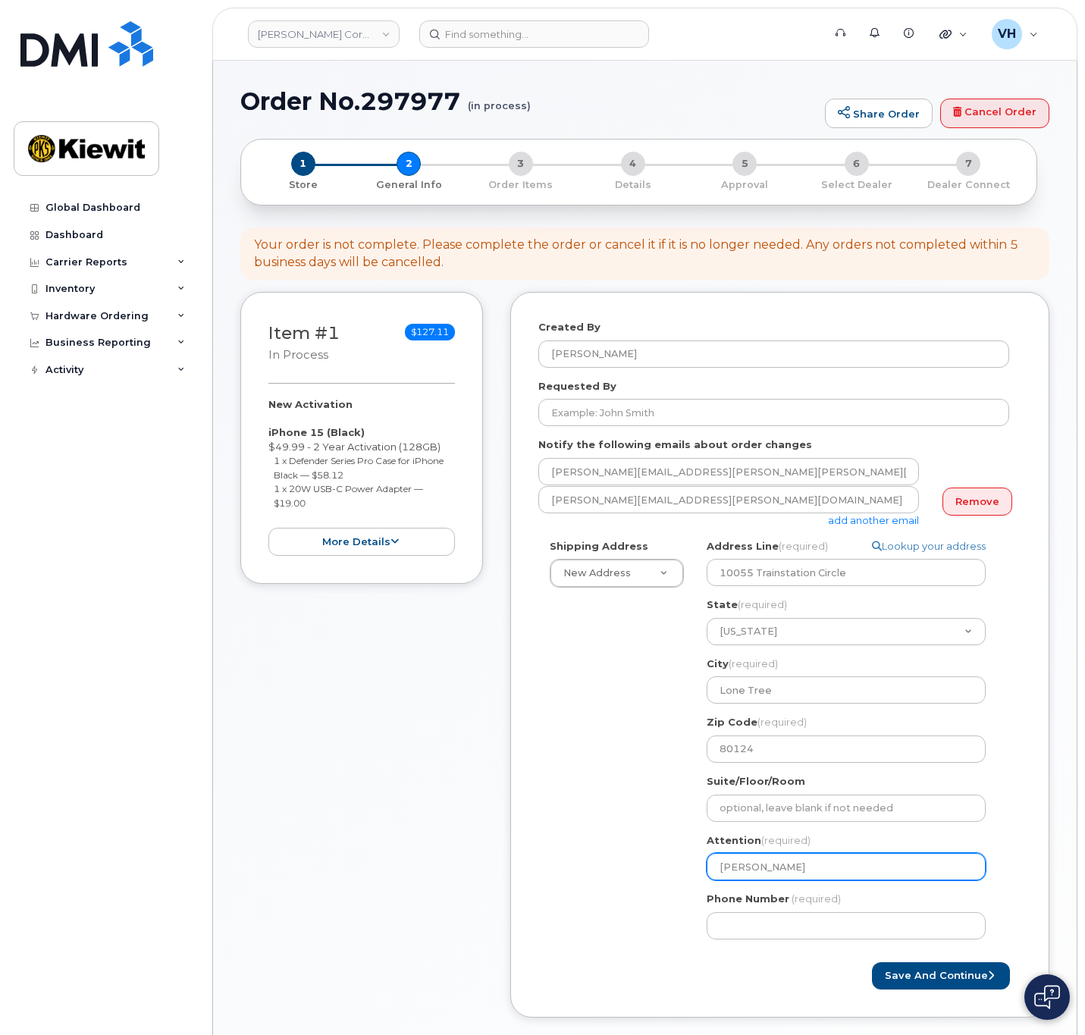
click at [821, 865] on input "Adam Cleveland" at bounding box center [846, 866] width 279 height 27
select select
type input "Adam Cleveland,"
click at [868, 863] on input "Adam Cleveland," at bounding box center [846, 866] width 279 height 27
paste input "Xavier.Moy"
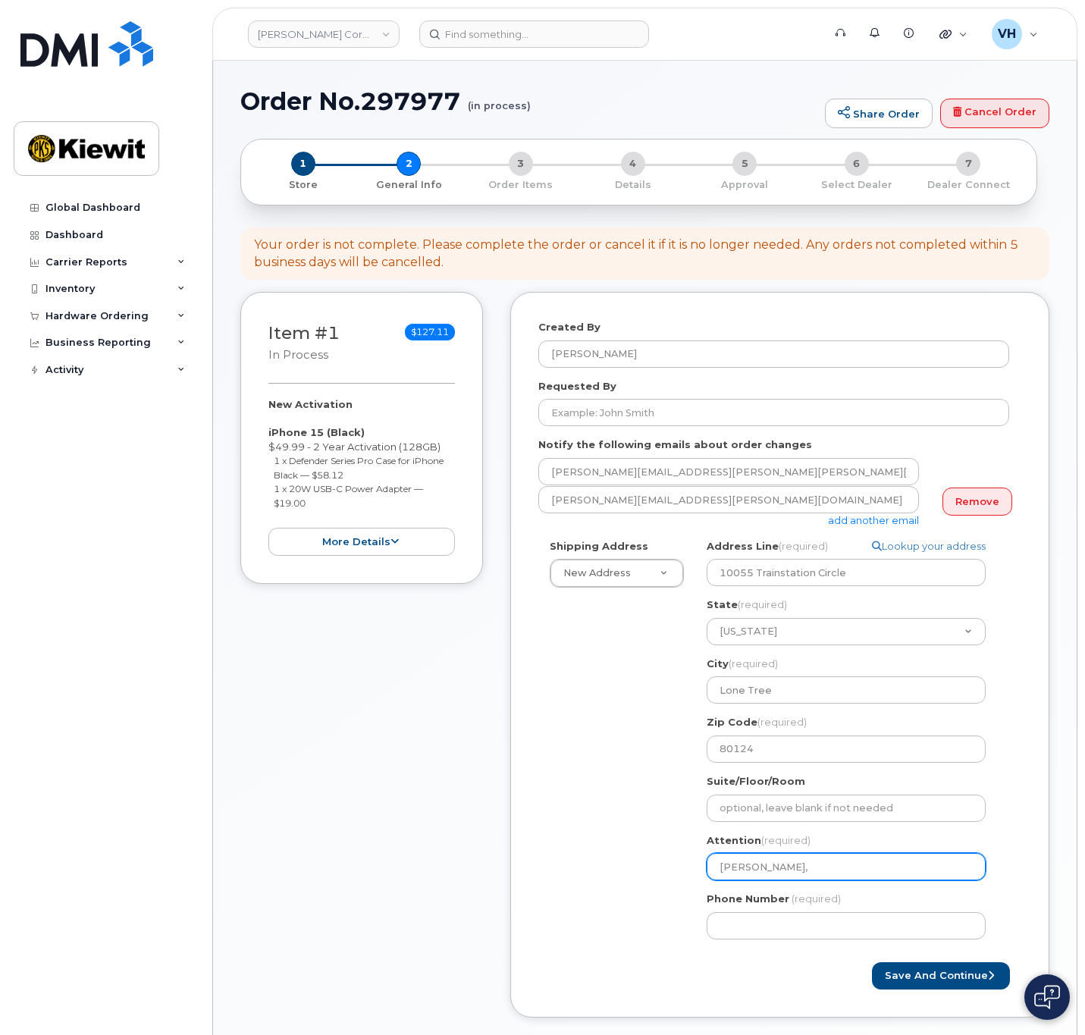
select select
type input "Adam Cleveland, Xavier.Moy"
drag, startPoint x: 837, startPoint y: 871, endPoint x: 880, endPoint y: 868, distance: 43.3
click at [839, 871] on input "Adam Cleveland, Xavier.Moy" at bounding box center [846, 866] width 279 height 27
select select
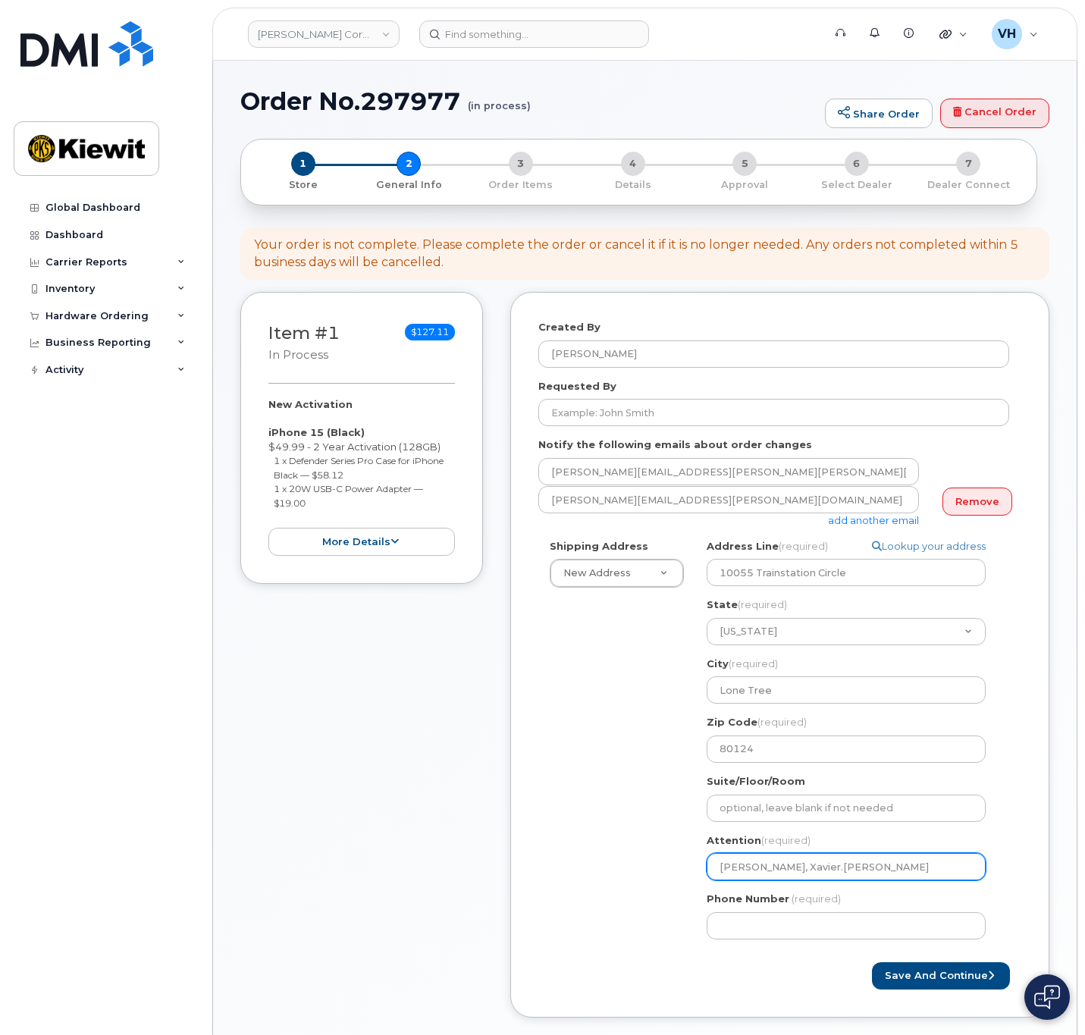
type input "Adam Cleveland, XavierMoy"
select select
type input "[PERSON_NAME], [PERSON_NAME]"
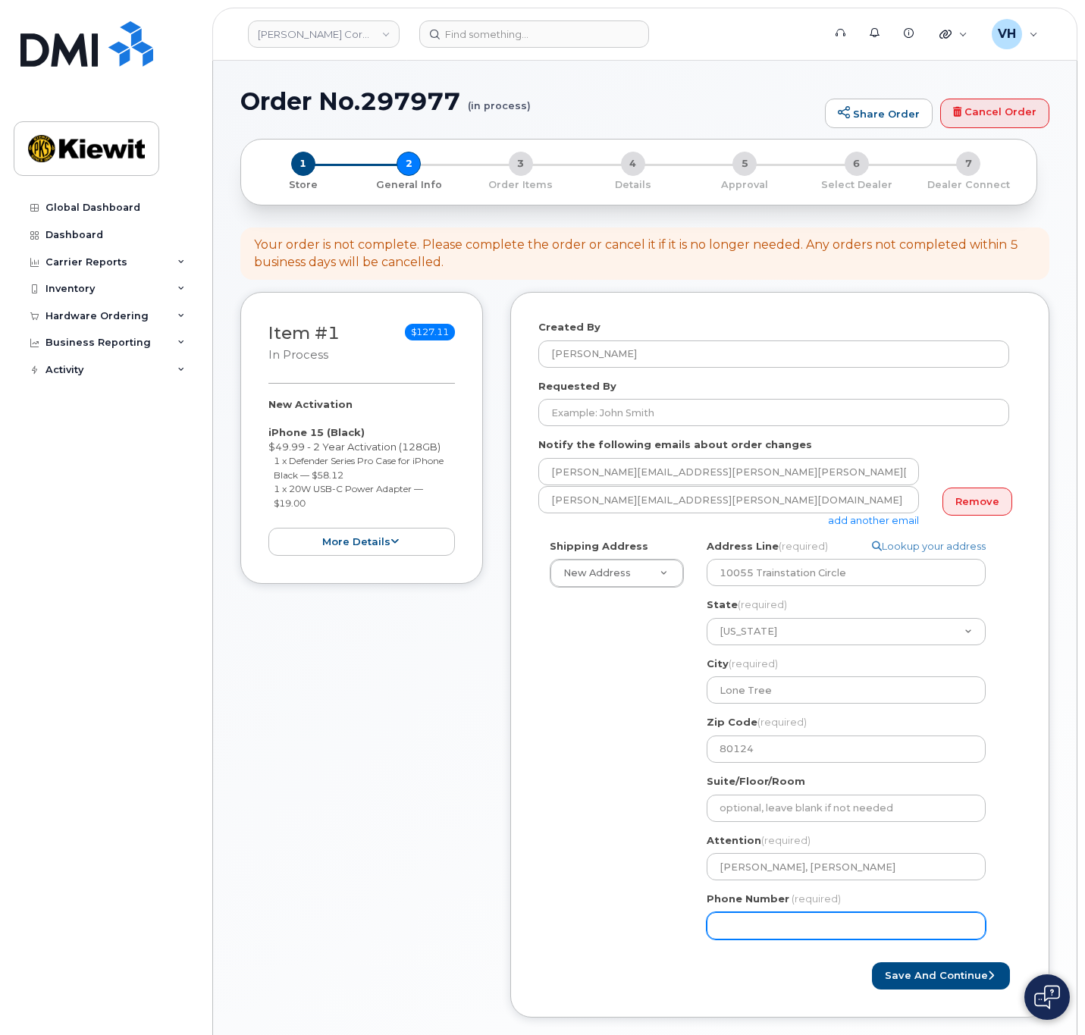
drag, startPoint x: 762, startPoint y: 932, endPoint x: 774, endPoint y: 931, distance: 12.2
click at [762, 931] on input "Phone Number" at bounding box center [846, 925] width 279 height 27
type input "8777727707"
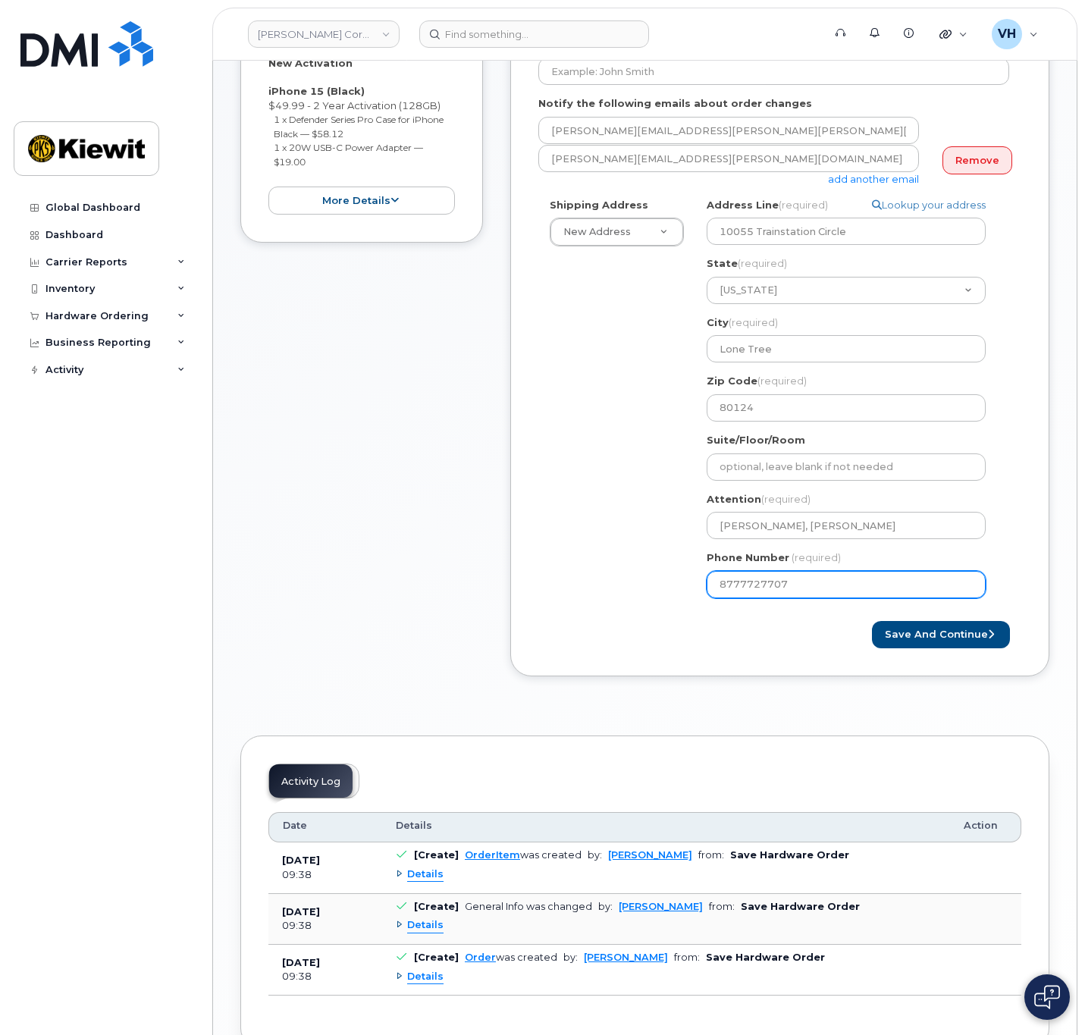
select select
type input "8777727708"
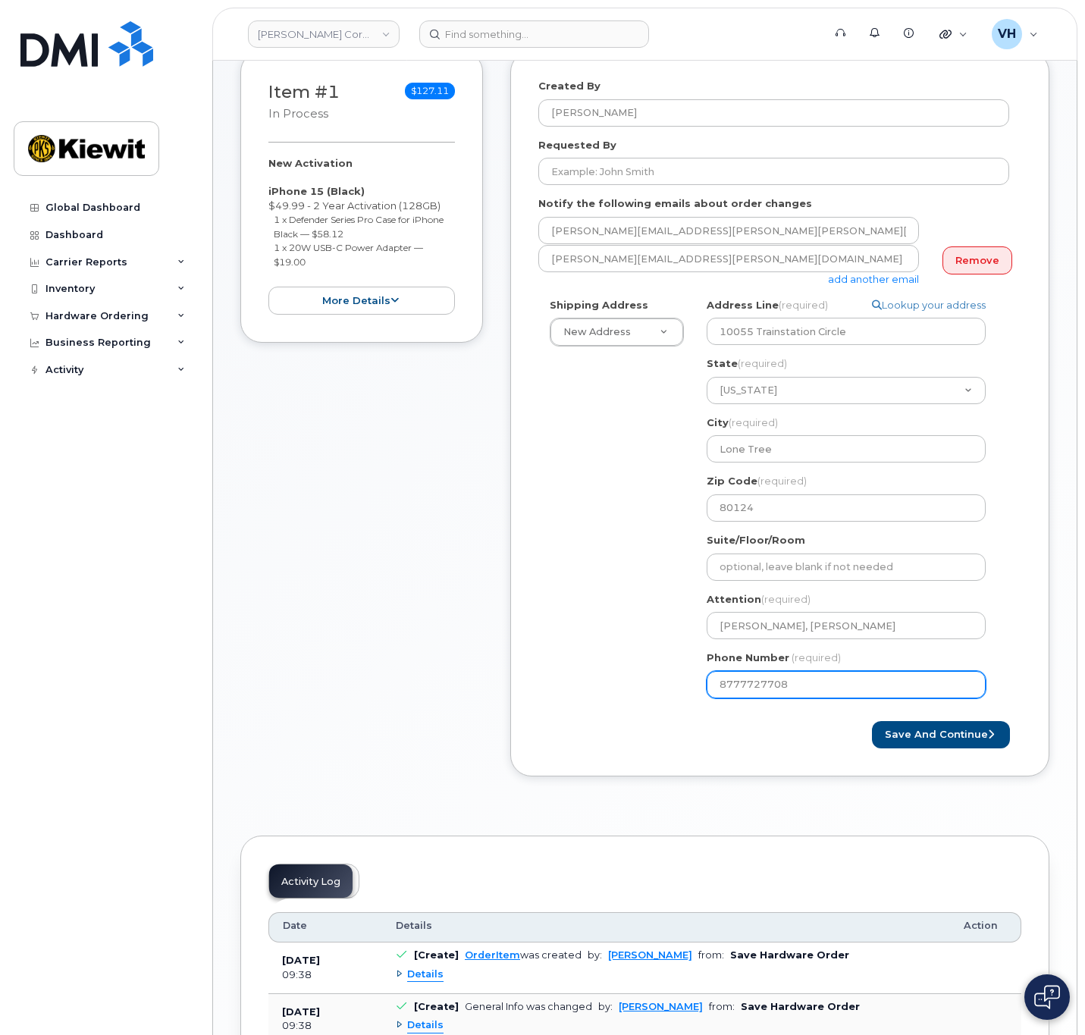
scroll to position [228, 0]
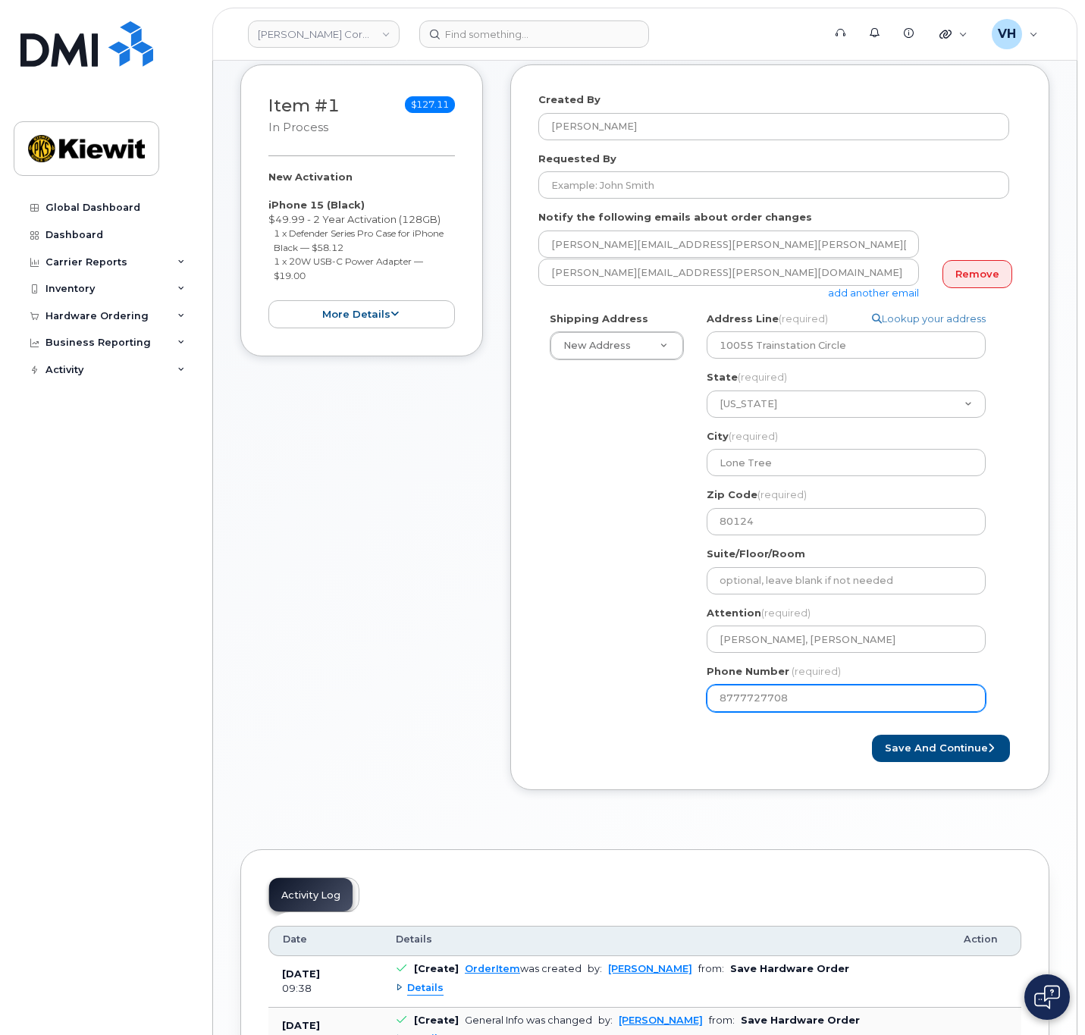
select select
type input "877772770"
select select
type input "8777727707"
click at [934, 742] on button "Save and Continue" at bounding box center [941, 749] width 138 height 28
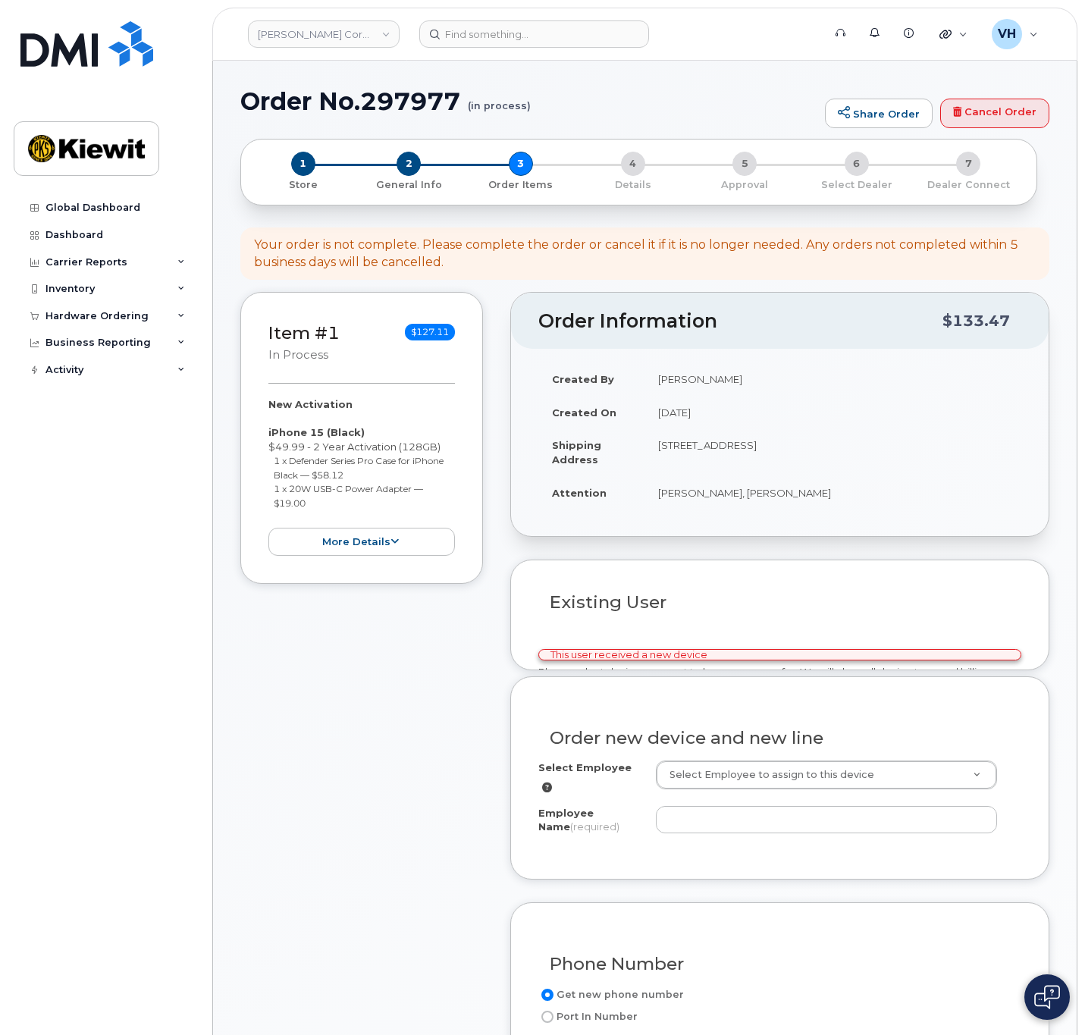
select select
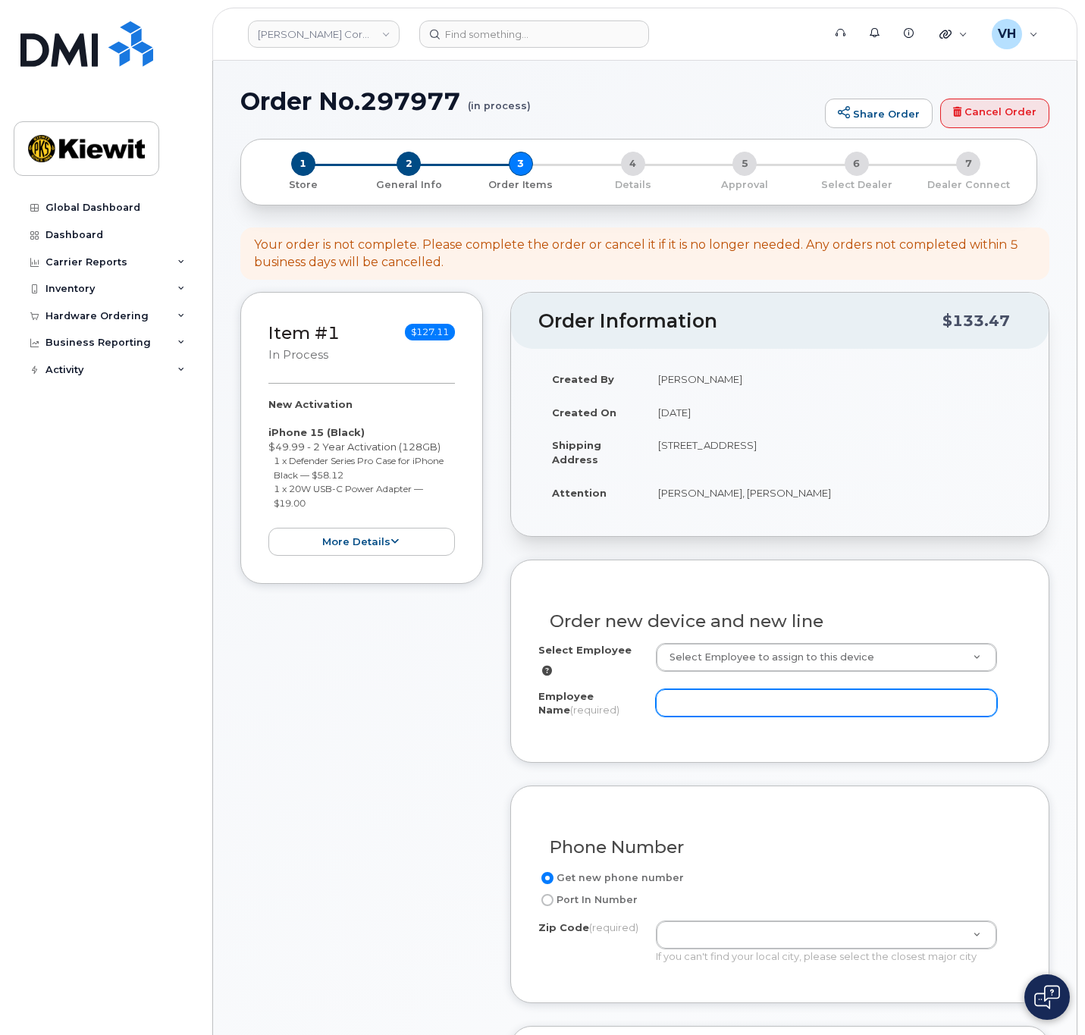
click at [742, 699] on input "Employee Name (required)" at bounding box center [826, 702] width 341 height 27
paste input "[PERSON_NAME].[PERSON_NAME]"
click at [701, 696] on input "[PERSON_NAME].[PERSON_NAME]" at bounding box center [826, 702] width 341 height 27
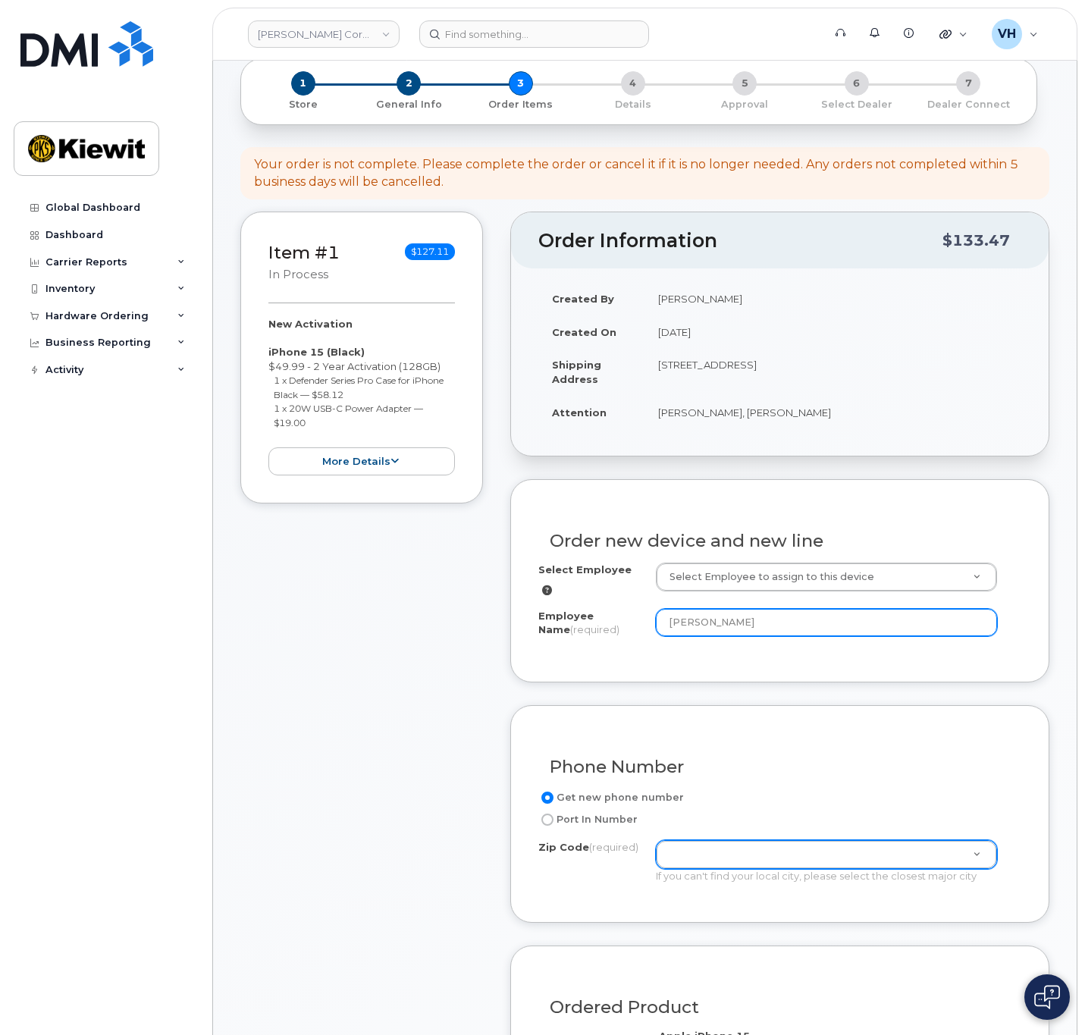
scroll to position [228, 0]
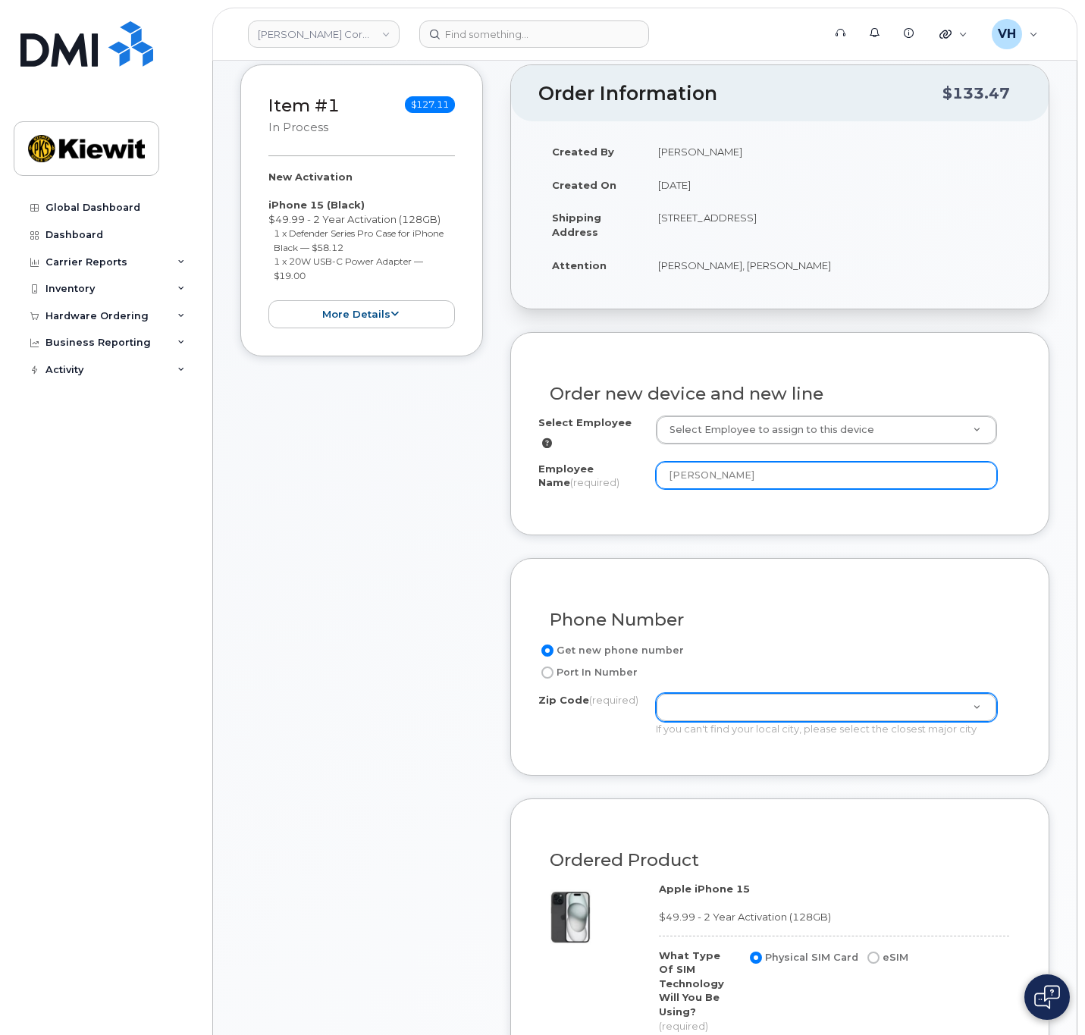
type input "[PERSON_NAME]"
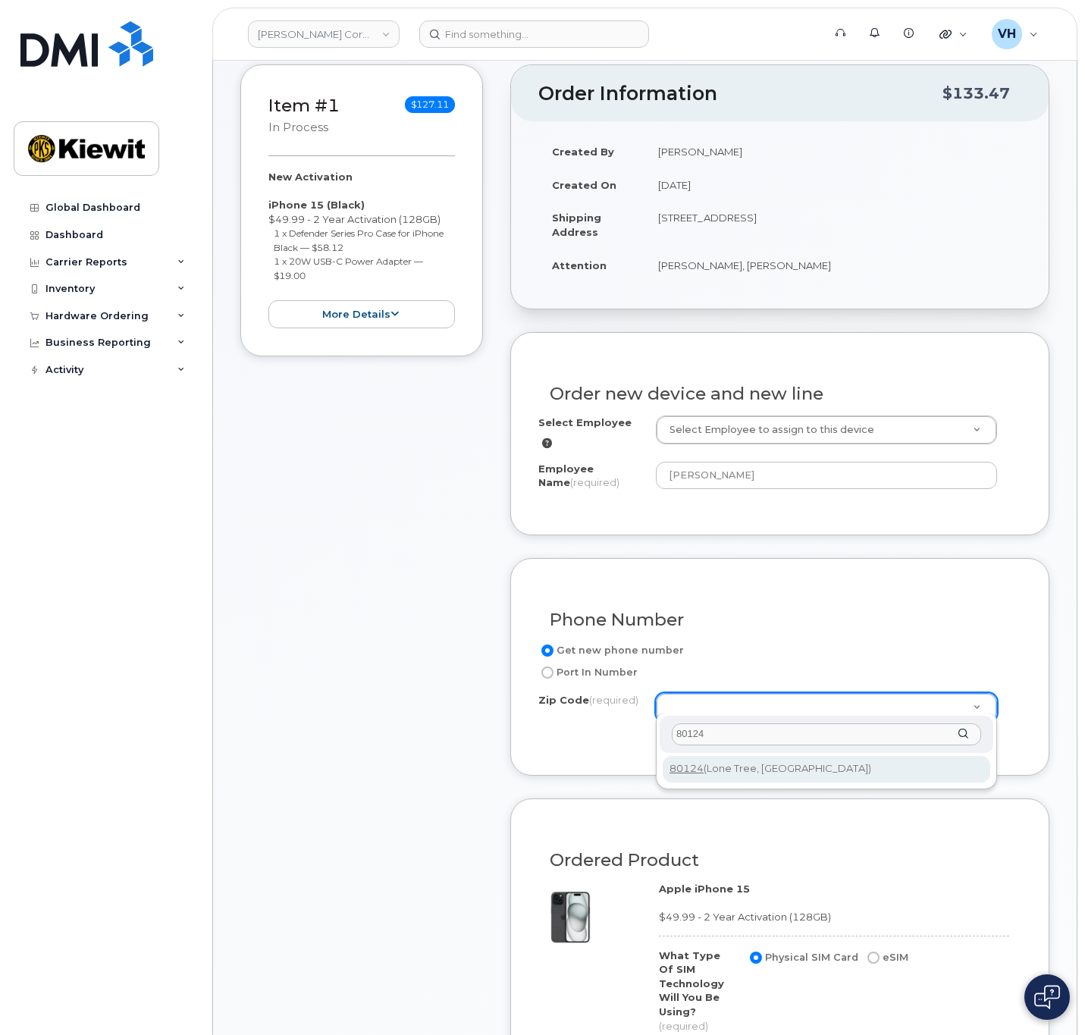
type input "80124"
type input "80124 (Lone Tree, CO)"
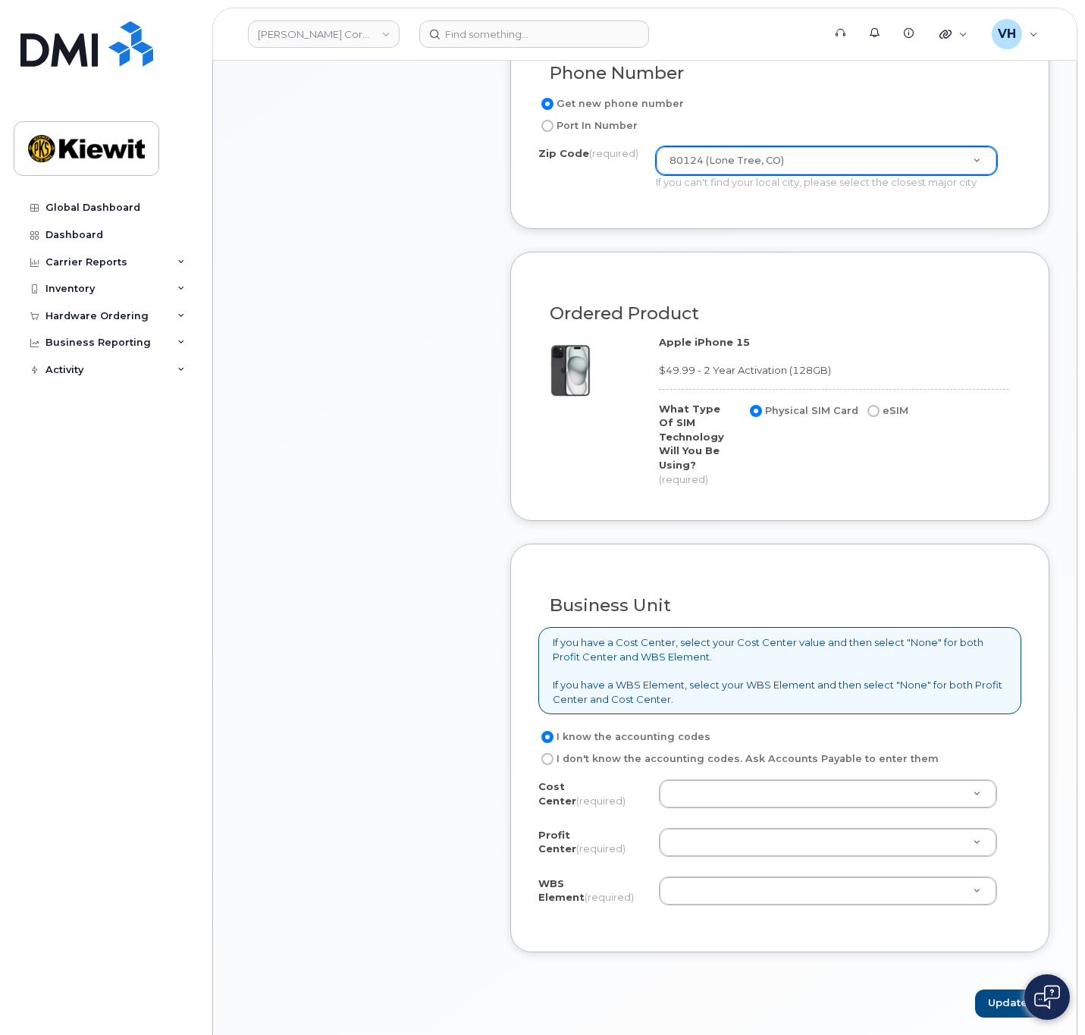
scroll to position [796, 0]
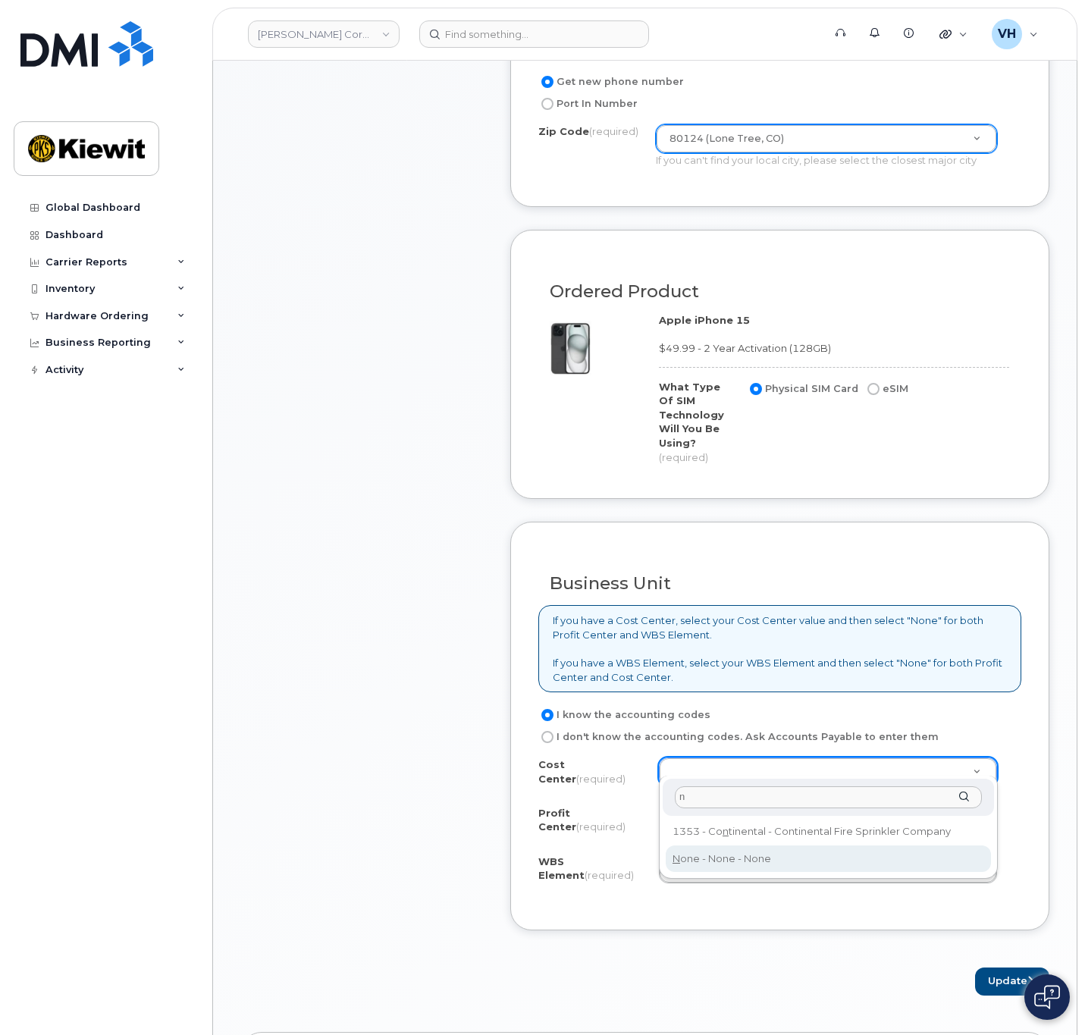
type input "n"
type input "None"
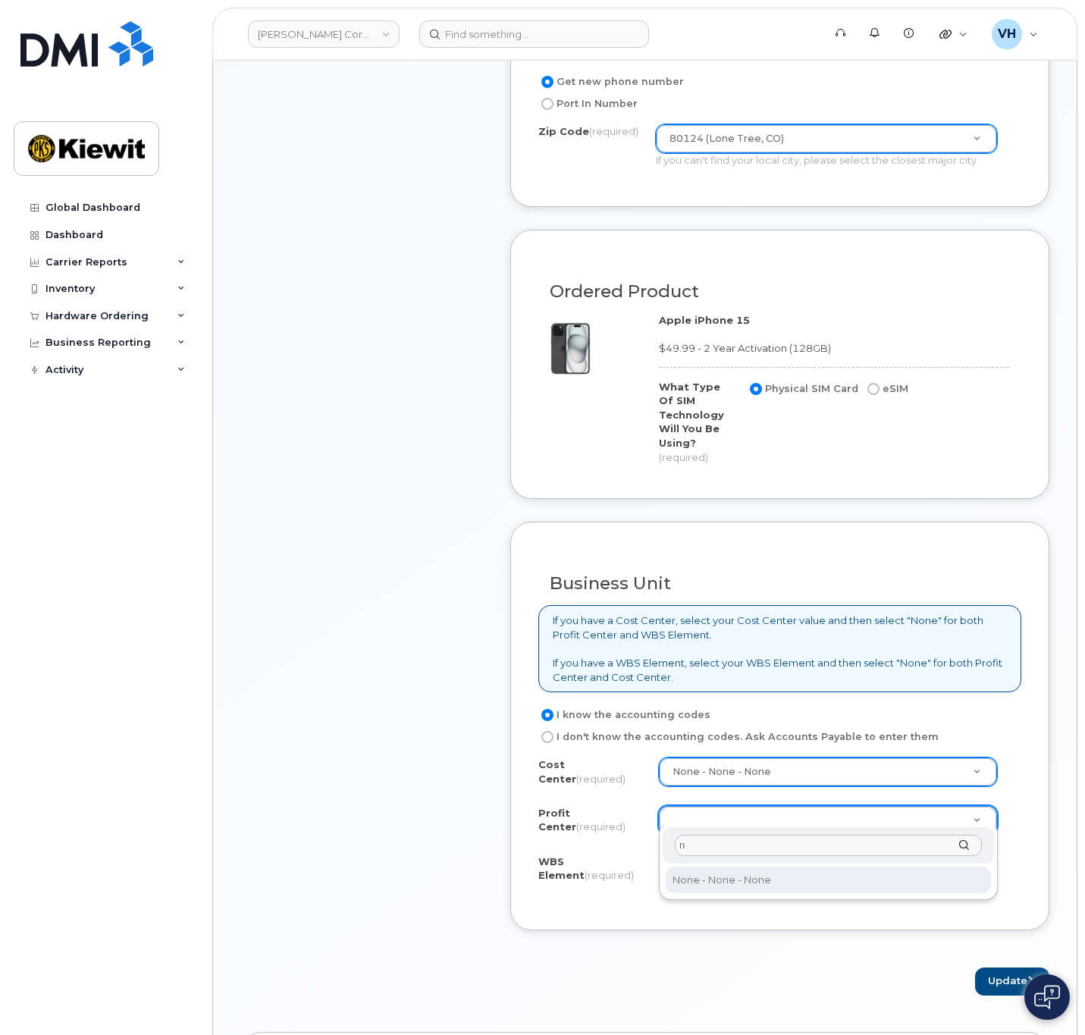
type input "n"
select select "None"
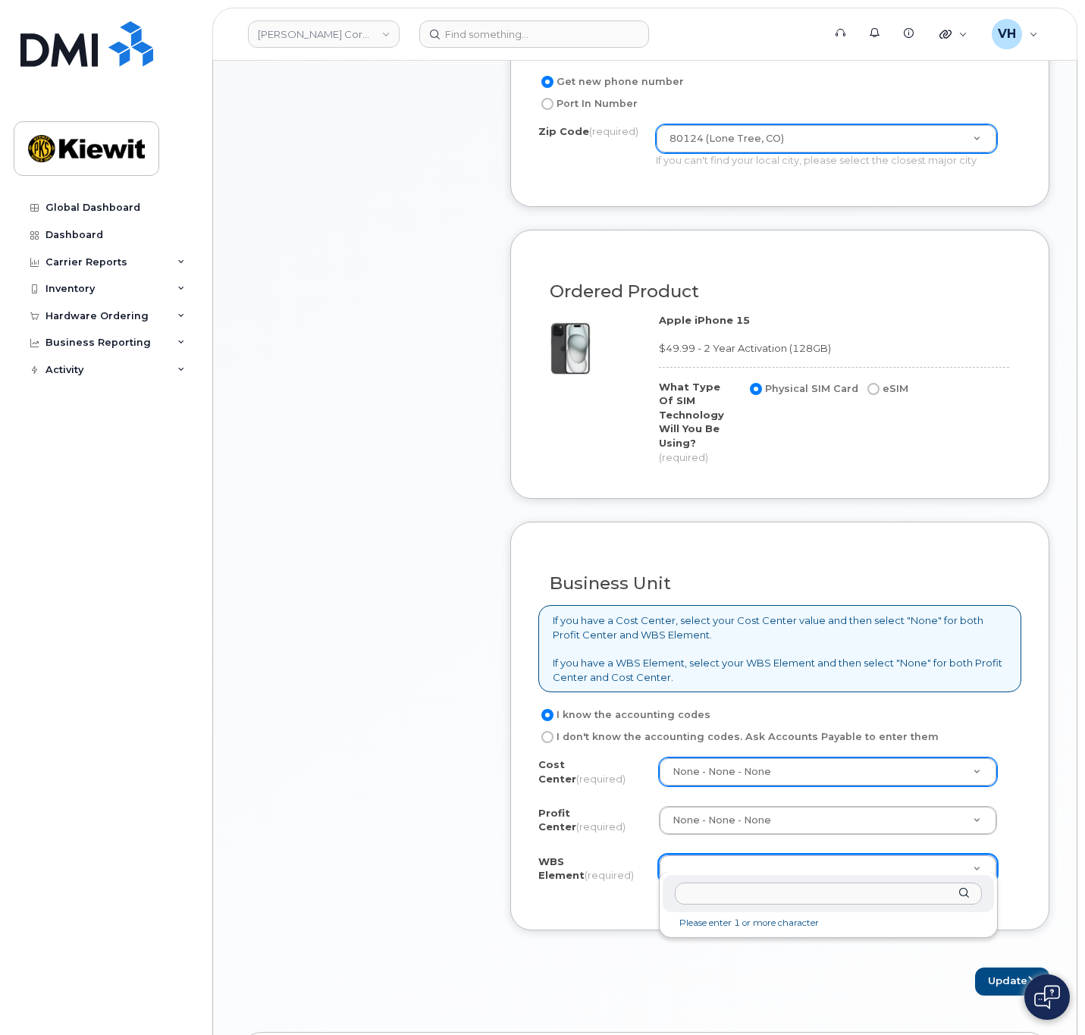
drag, startPoint x: 736, startPoint y: 859, endPoint x: 752, endPoint y: 855, distance: 16.6
type input "5"
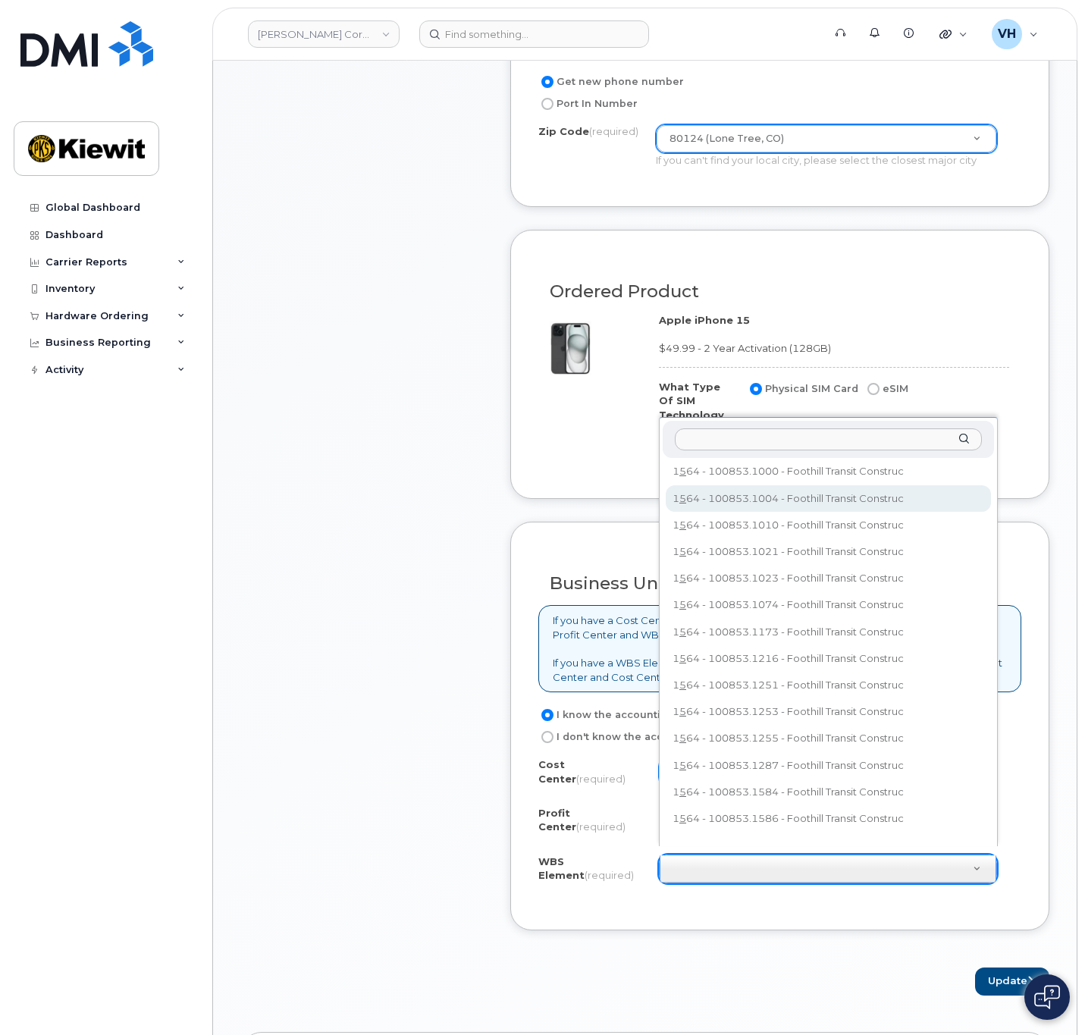
scroll to position [0, 0]
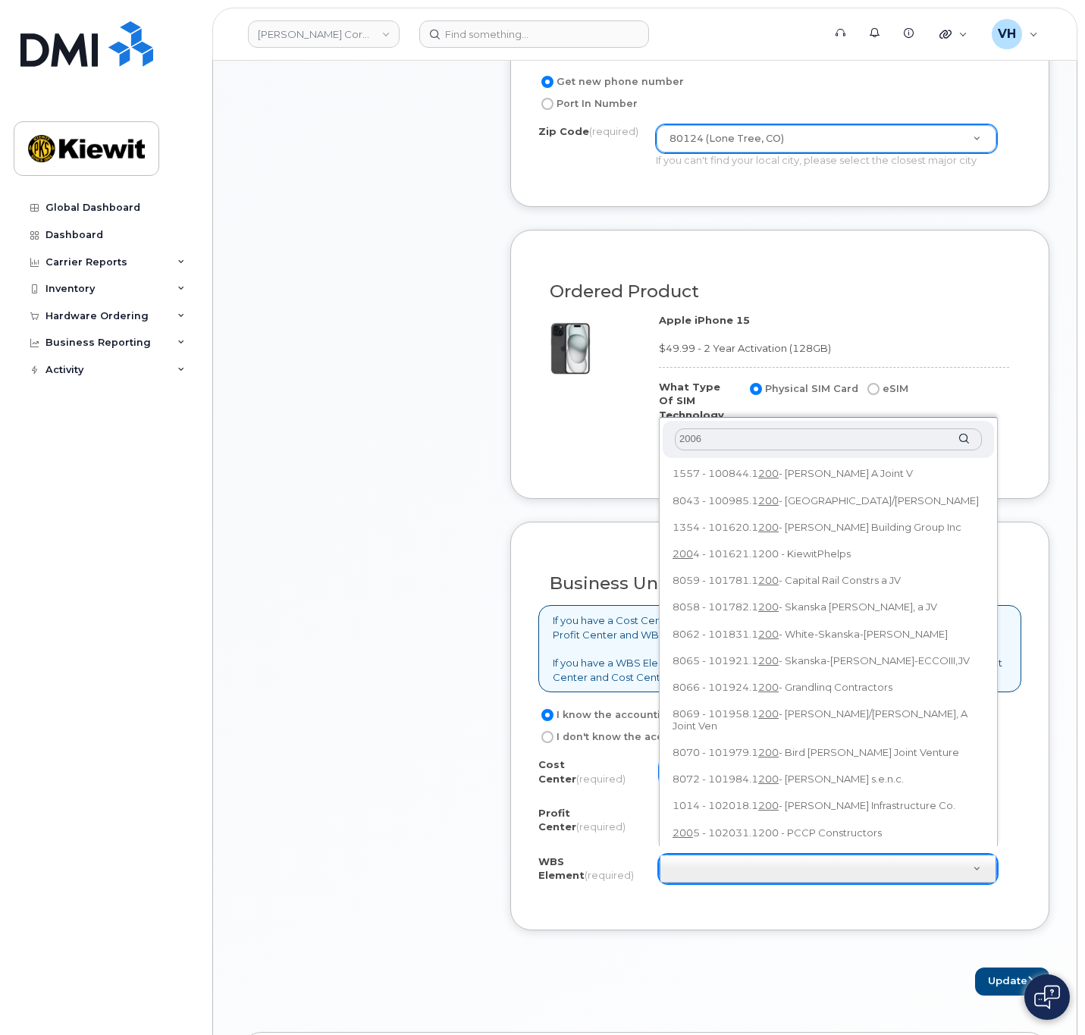
type input "20069"
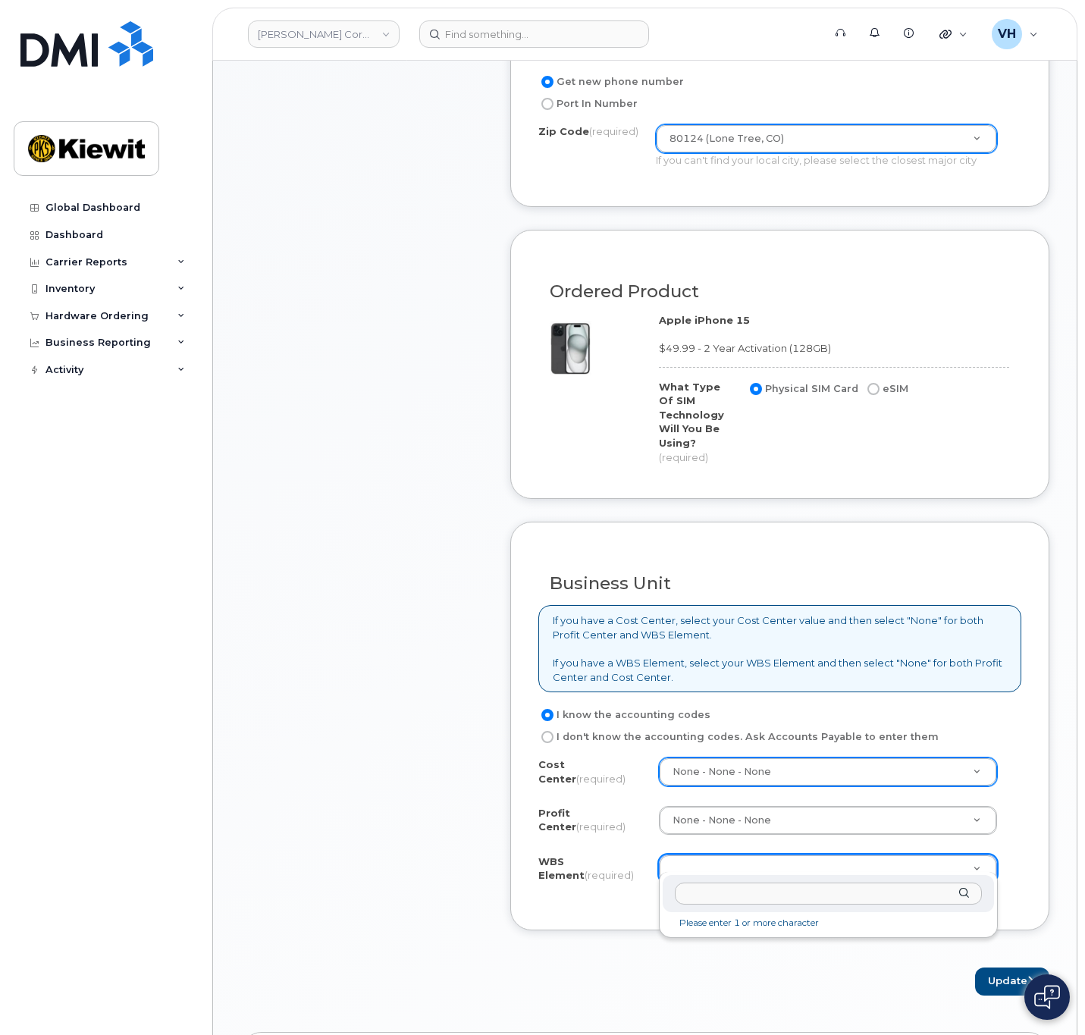
drag, startPoint x: 789, startPoint y: 862, endPoint x: 771, endPoint y: 856, distance: 19.2
type input "n"
drag, startPoint x: 730, startPoint y: 936, endPoint x: 734, endPoint y: 918, distance: 17.8
type input "None"
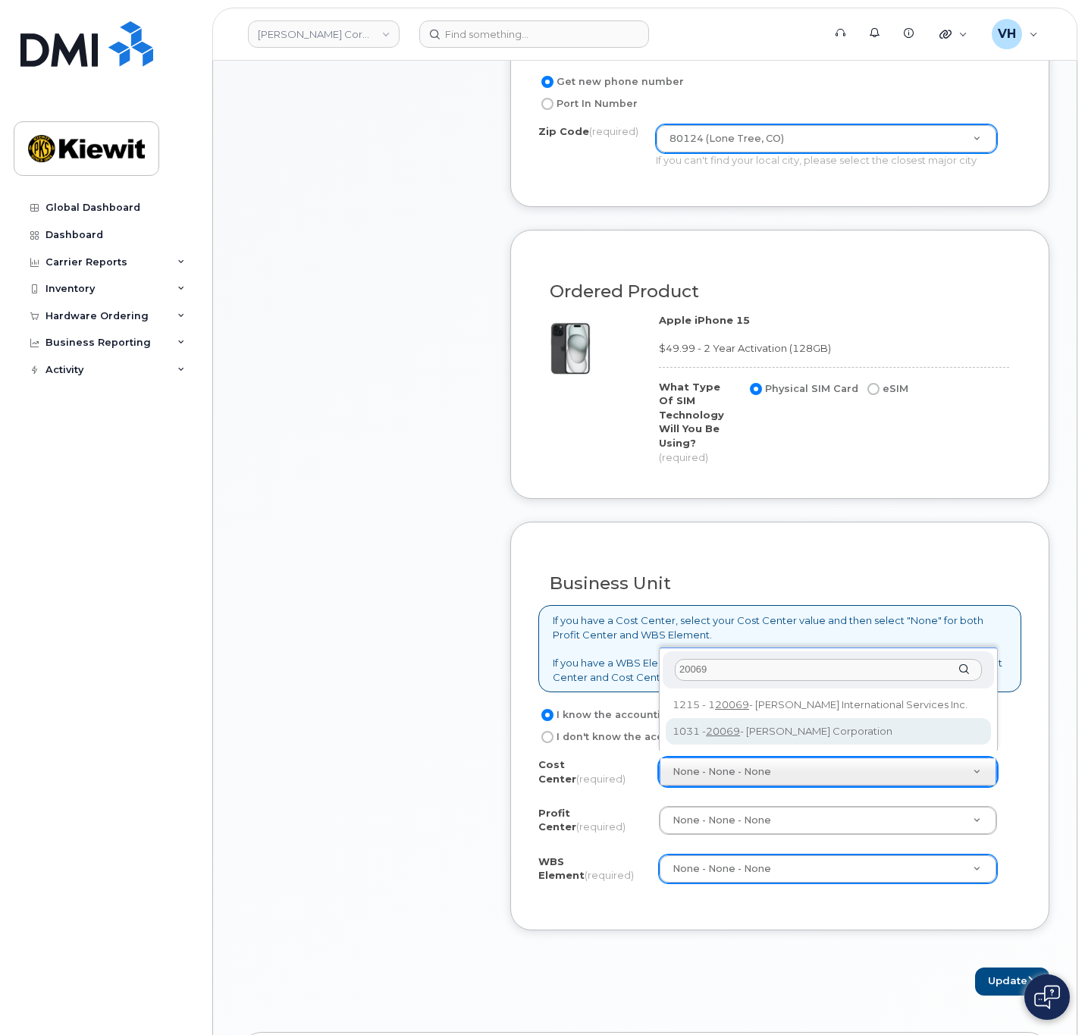
type input "20069"
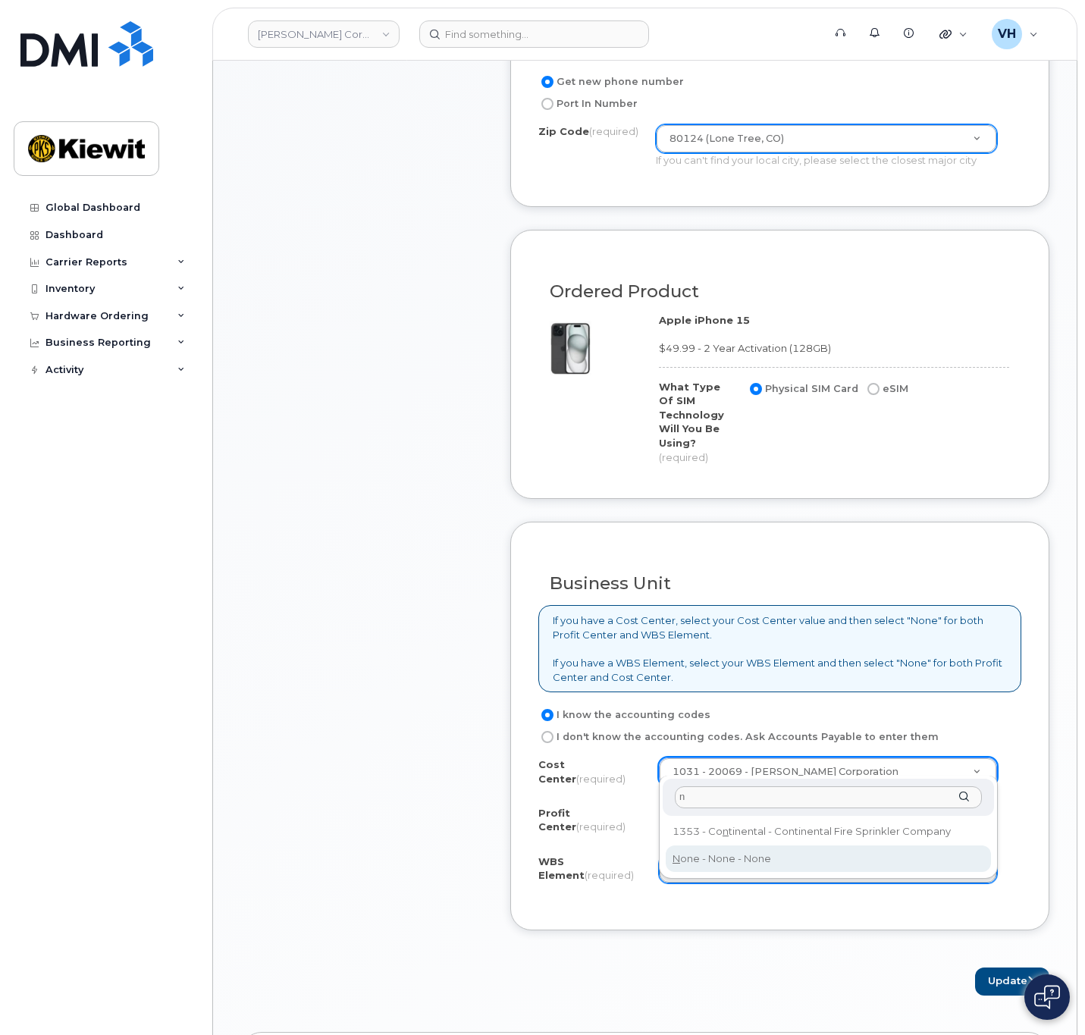
type input "n"
type input "None"
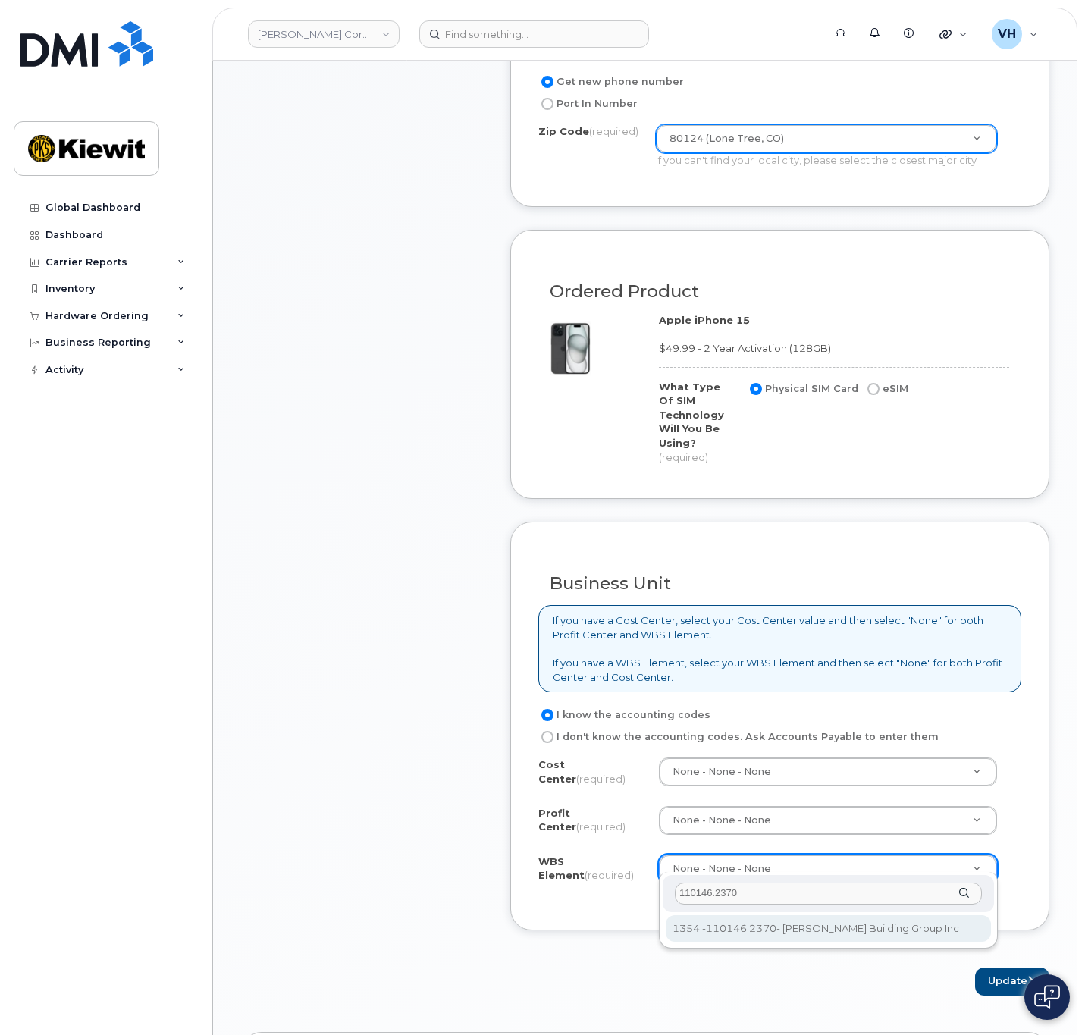
type input "110146.2370"
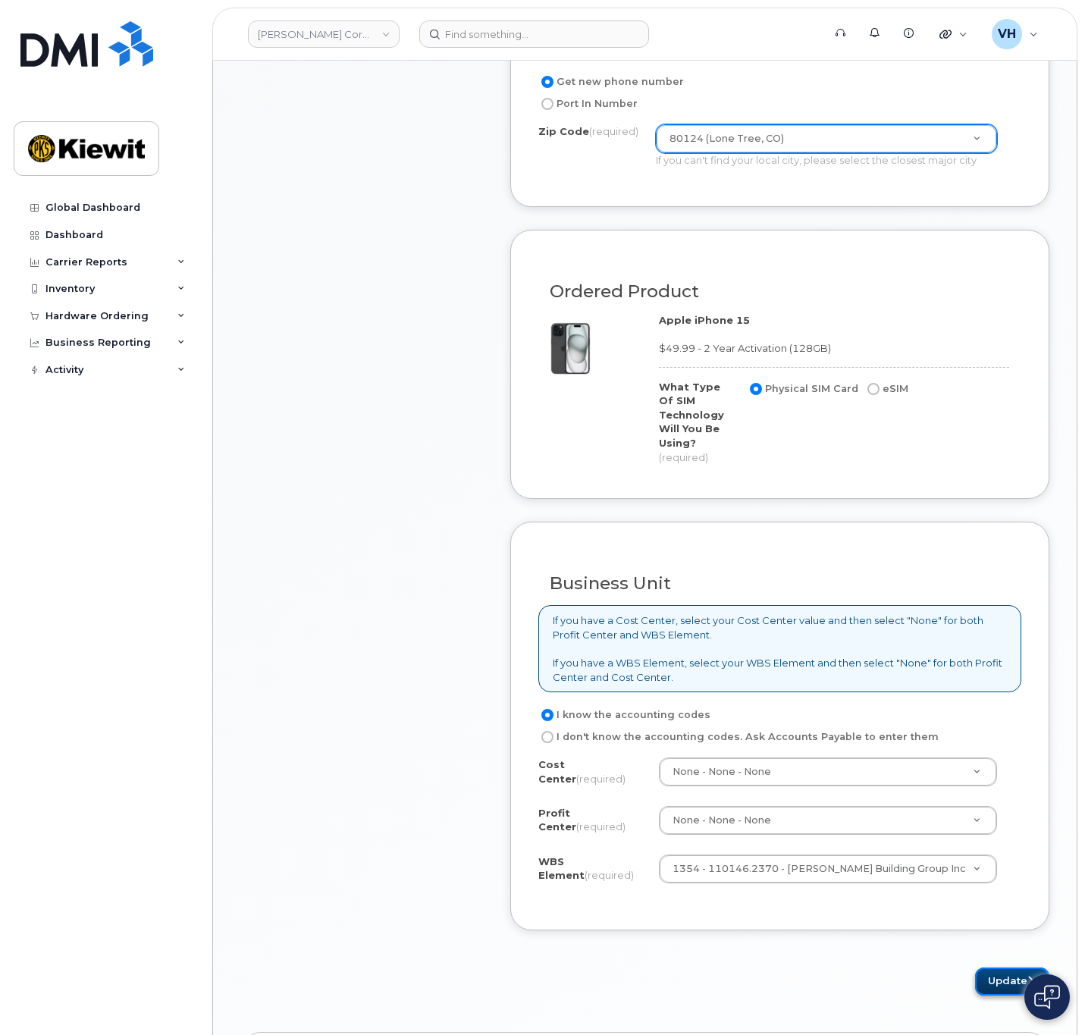
click at [999, 976] on button "Update" at bounding box center [1012, 982] width 74 height 28
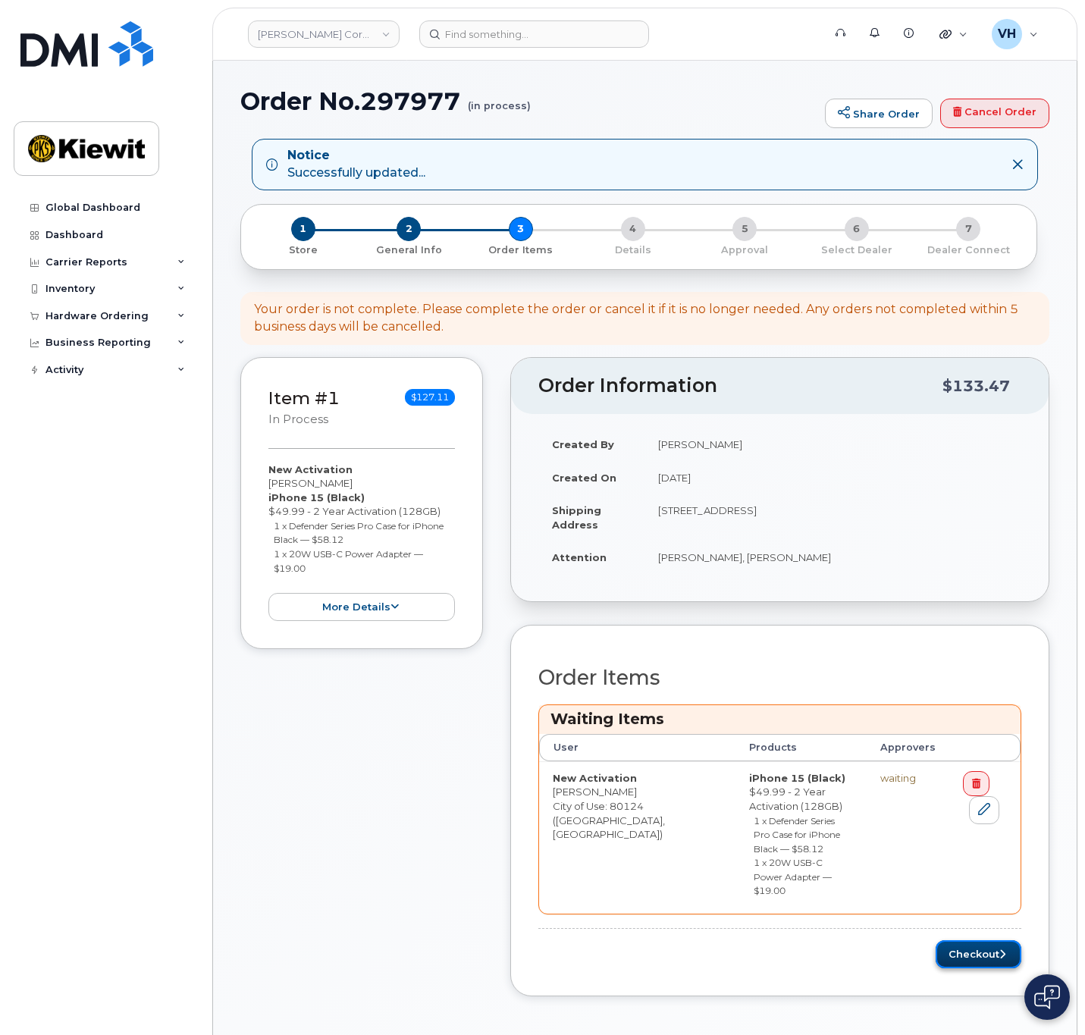
click at [959, 940] on button "Checkout" at bounding box center [979, 954] width 86 height 28
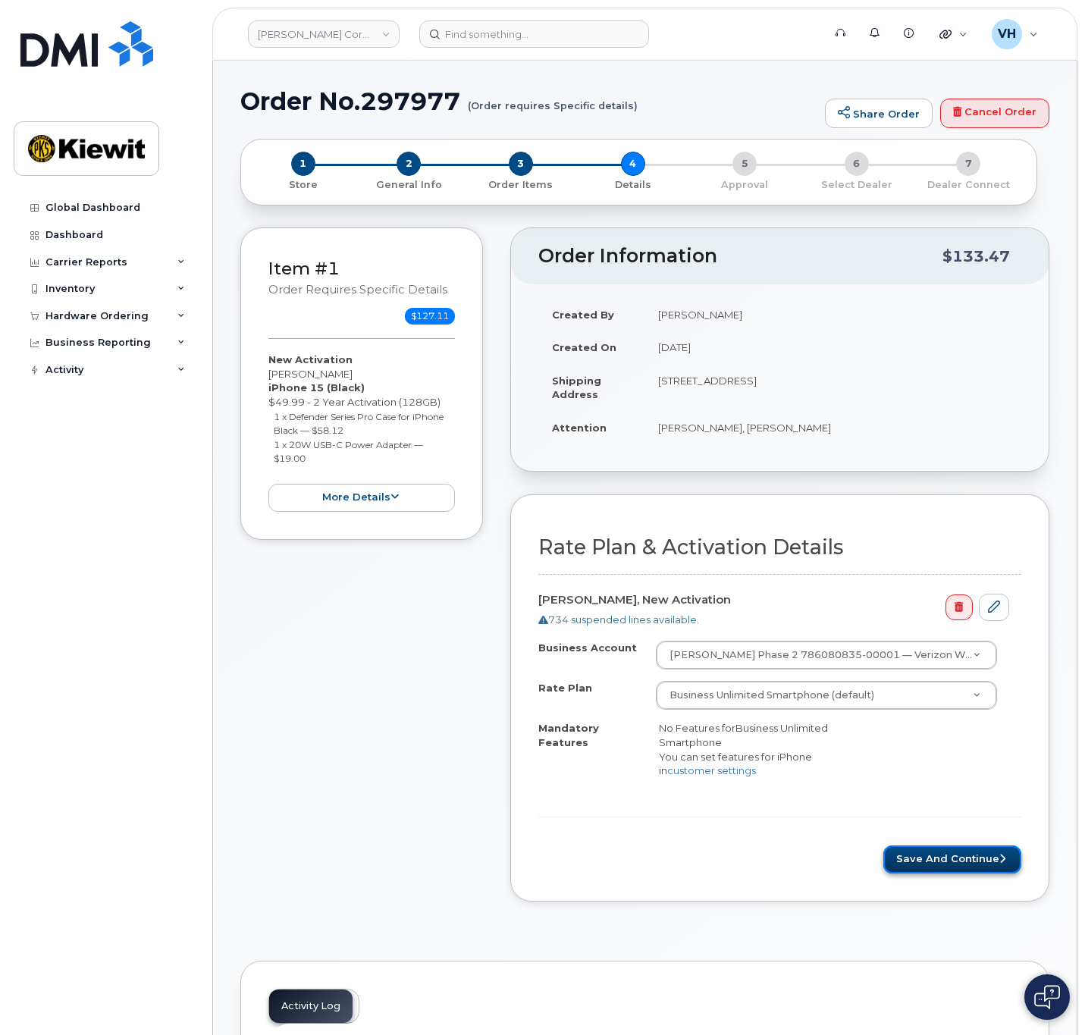
click at [961, 852] on button "Save and Continue" at bounding box center [952, 860] width 138 height 28
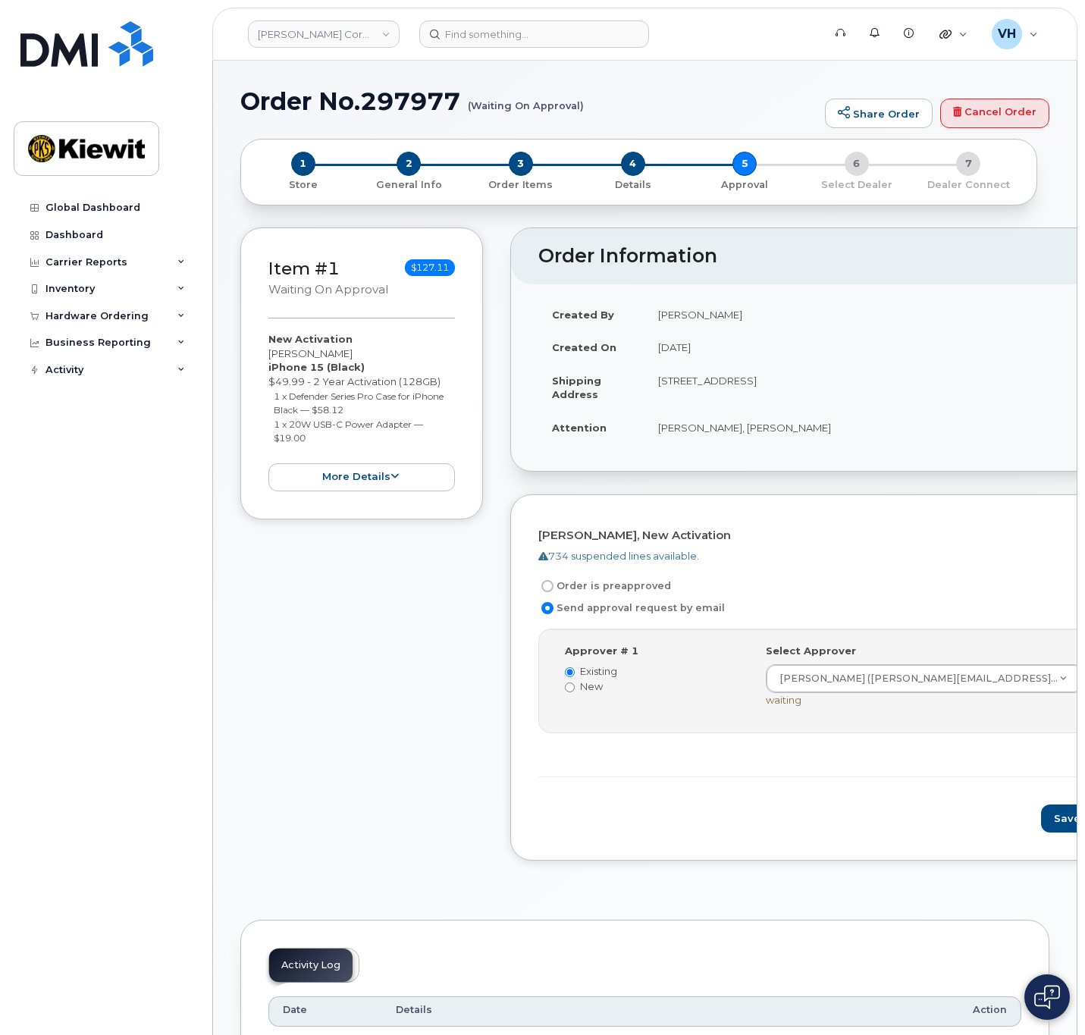
click at [403, 96] on h1 "Order No.297977 (Waiting On Approval)" at bounding box center [528, 101] width 577 height 27
click at [404, 96] on h1 "Order No.297977 (Waiting On Approval)" at bounding box center [528, 101] width 577 height 27
copy h1 "297977"
click at [1041, 820] on button "Save and Continue" at bounding box center [1105, 819] width 129 height 28
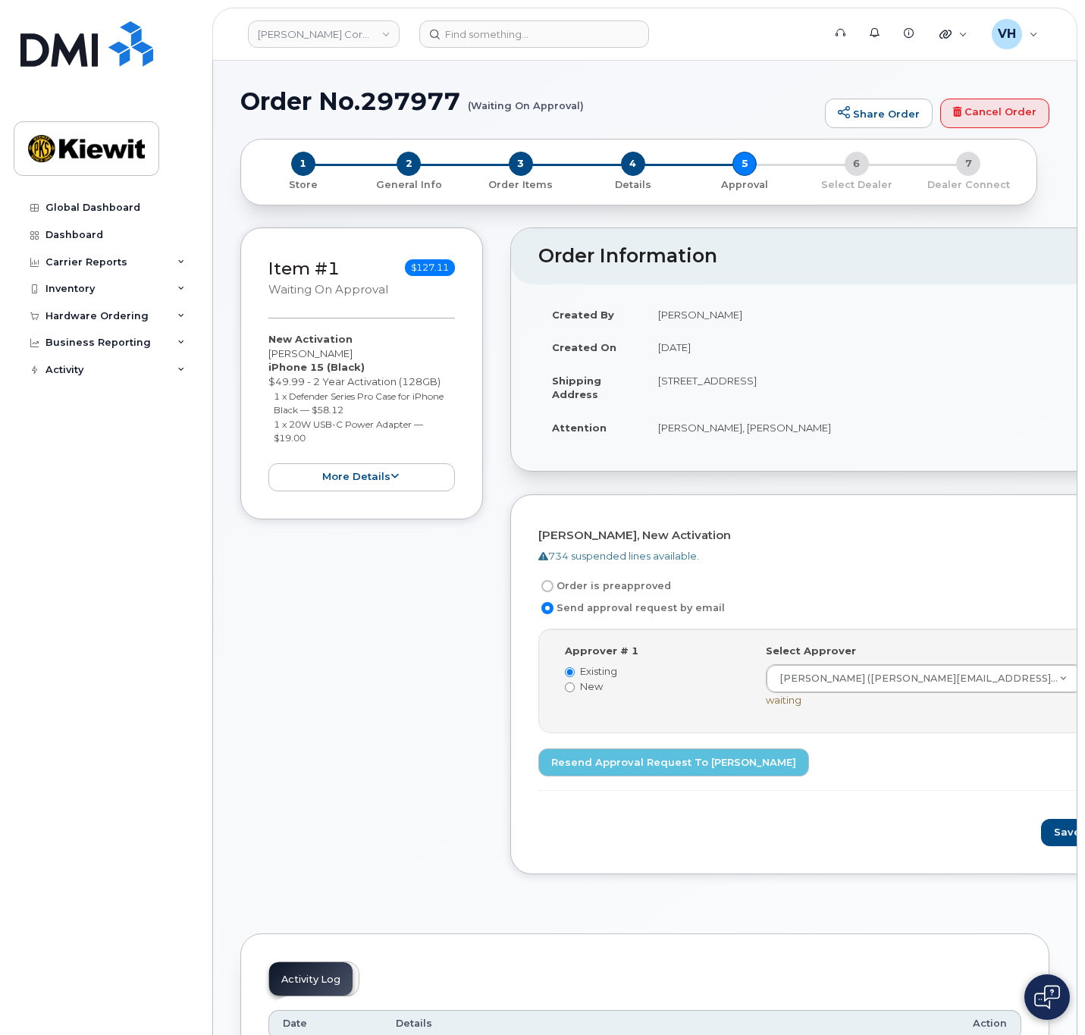
drag, startPoint x: 1066, startPoint y: 588, endPoint x: 1075, endPoint y: 585, distance: 9.9
